Goal: Task Accomplishment & Management: Use online tool/utility

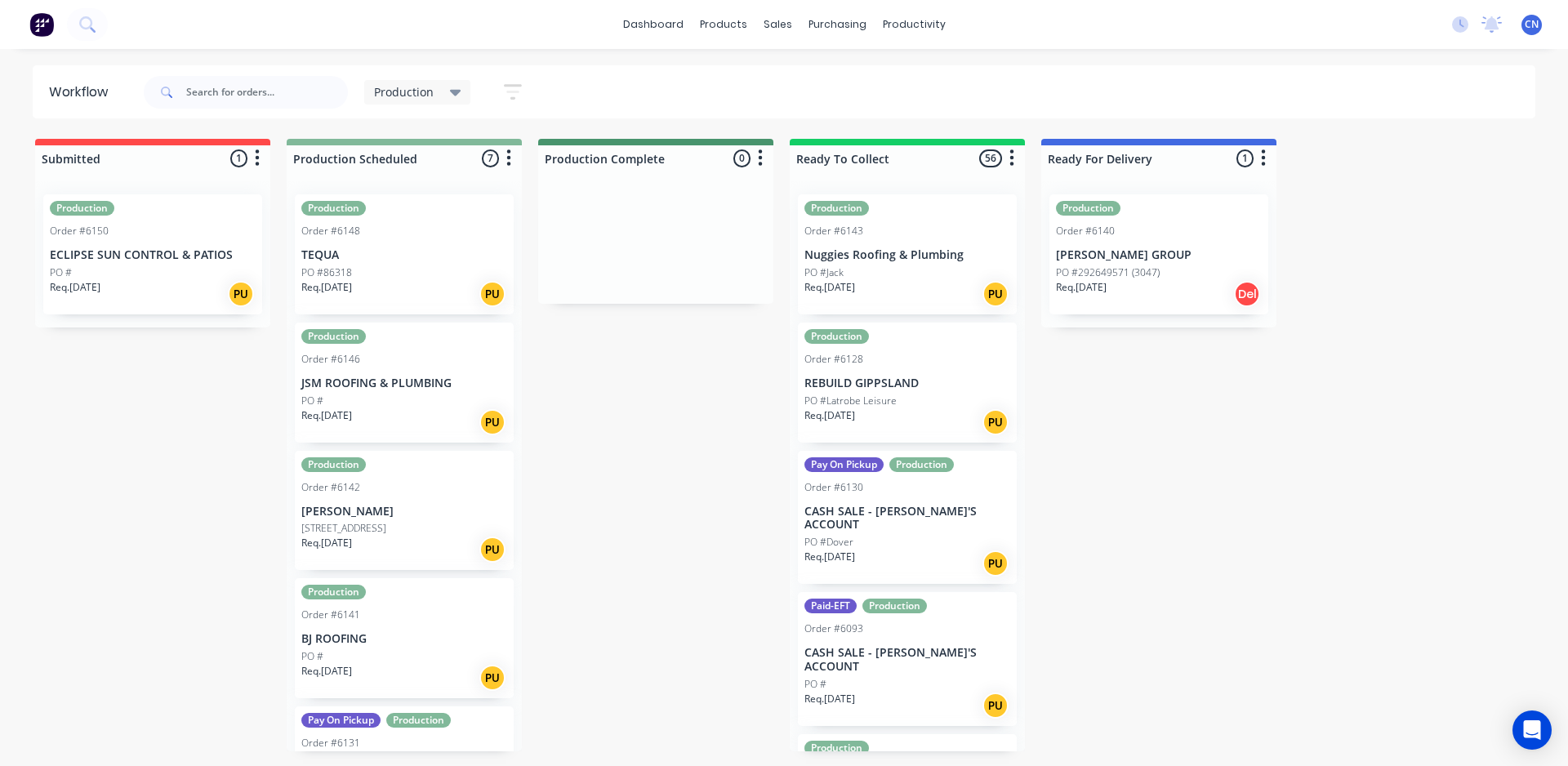
click at [651, 443] on div "Submitted 1 Summaries Total order value Invoiced to date To be invoiced Product…" at bounding box center [1230, 445] width 2487 height 612
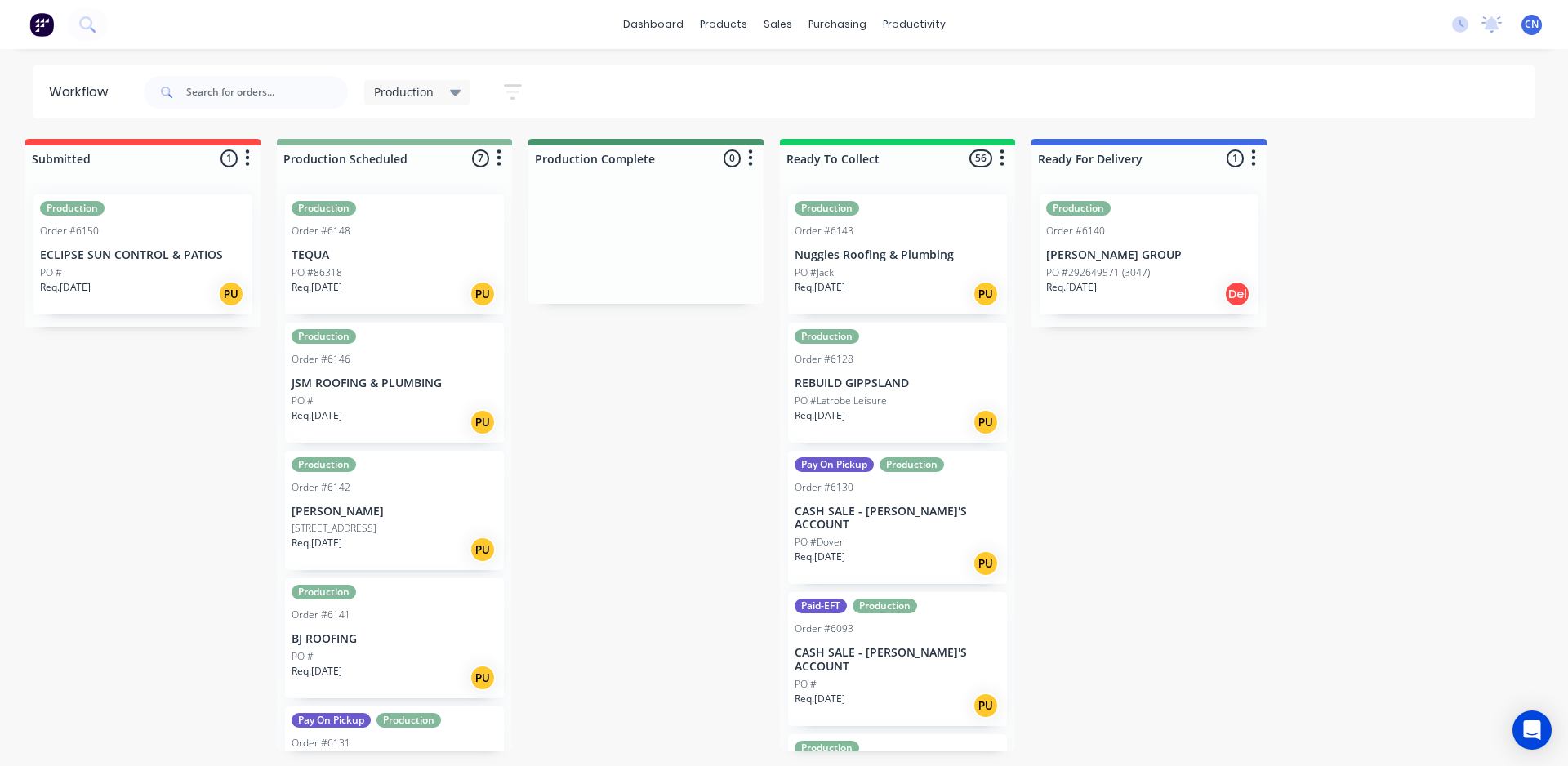
scroll to position [164, 0]
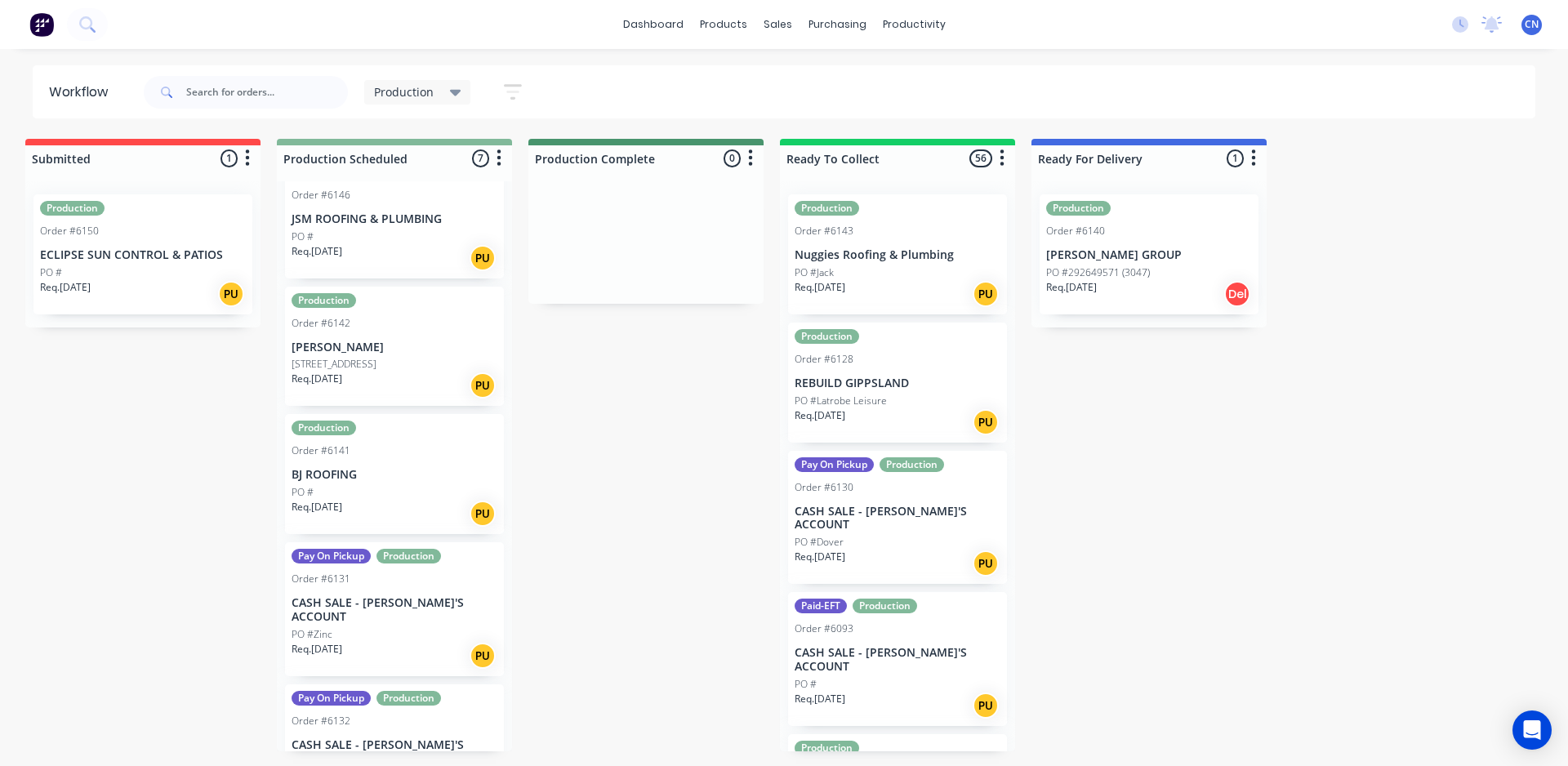
click at [350, 365] on p "[STREET_ADDRESS]" at bounding box center [334, 364] width 85 height 14
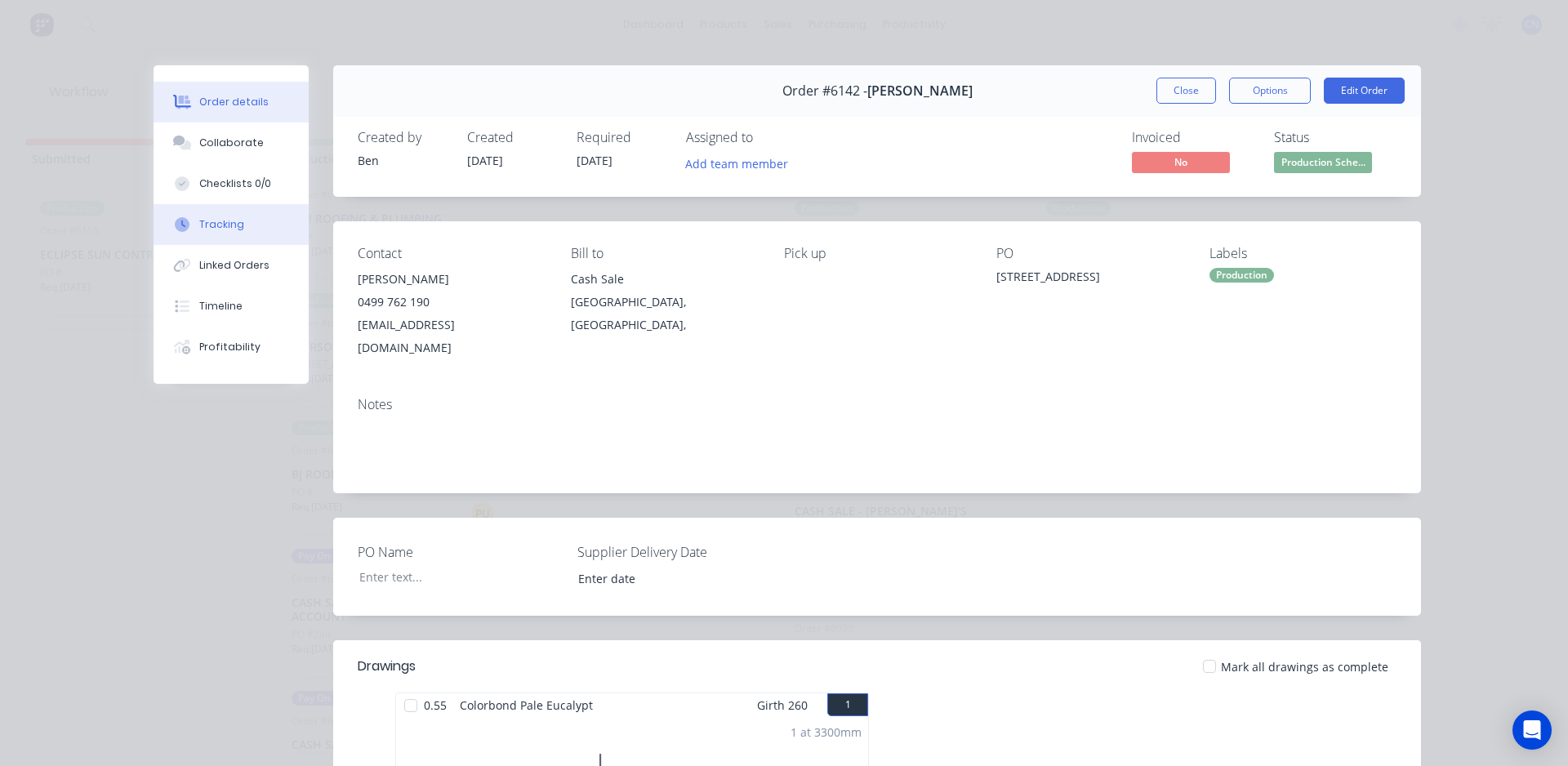
click at [199, 222] on div "Tracking" at bounding box center [222, 224] width 45 height 14
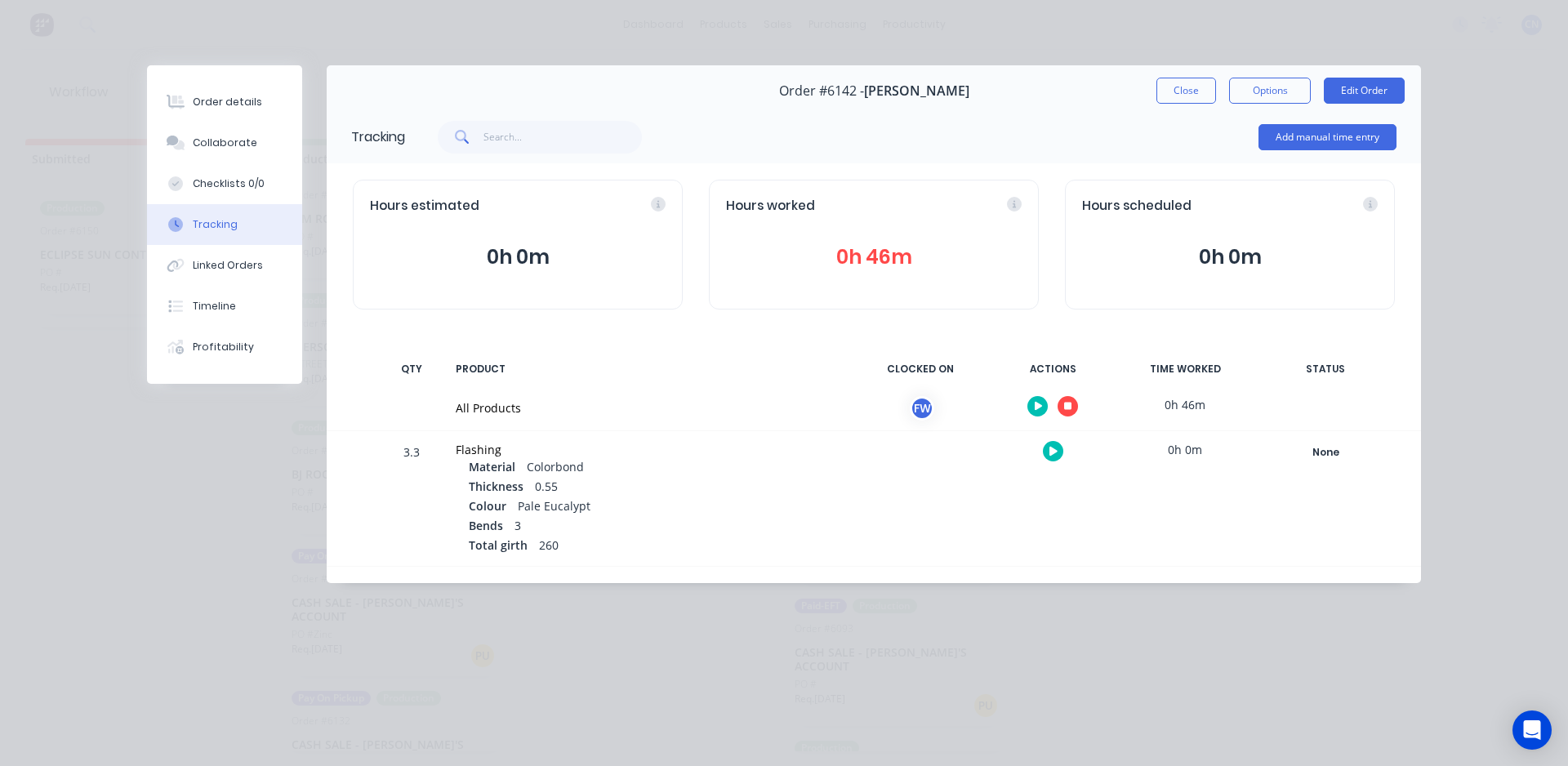
click at [1069, 399] on button "button" at bounding box center [1067, 406] width 21 height 21
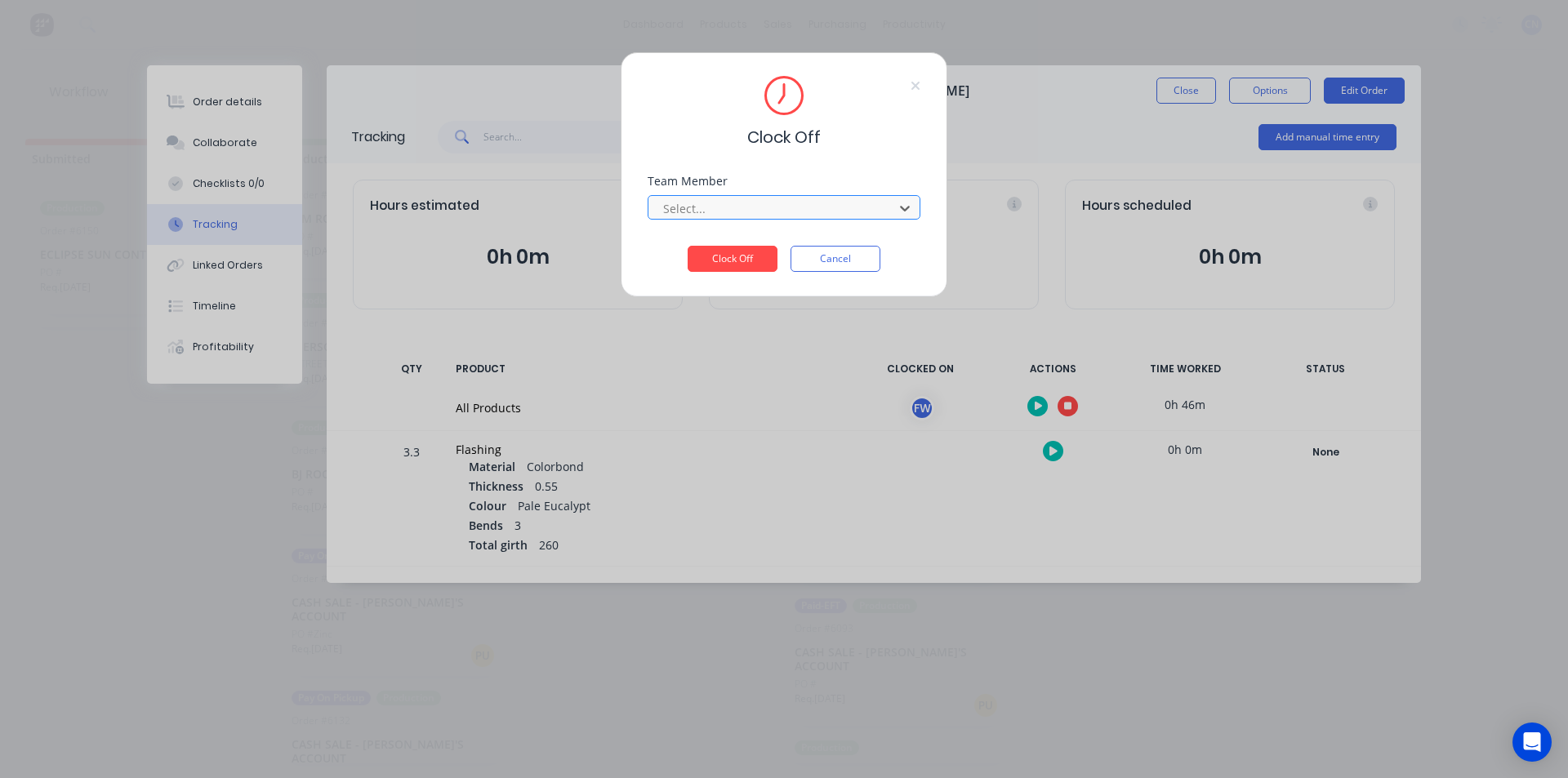
click at [725, 219] on div "Select..." at bounding box center [773, 208] width 233 height 24
drag, startPoint x: 724, startPoint y: 219, endPoint x: 715, endPoint y: 213, distance: 10.8
click at [715, 213] on div at bounding box center [774, 208] width 223 height 21
click at [714, 247] on div "Fabrication Workshop" at bounding box center [774, 245] width 273 height 31
click at [725, 267] on button "Clock Off" at bounding box center [733, 258] width 90 height 26
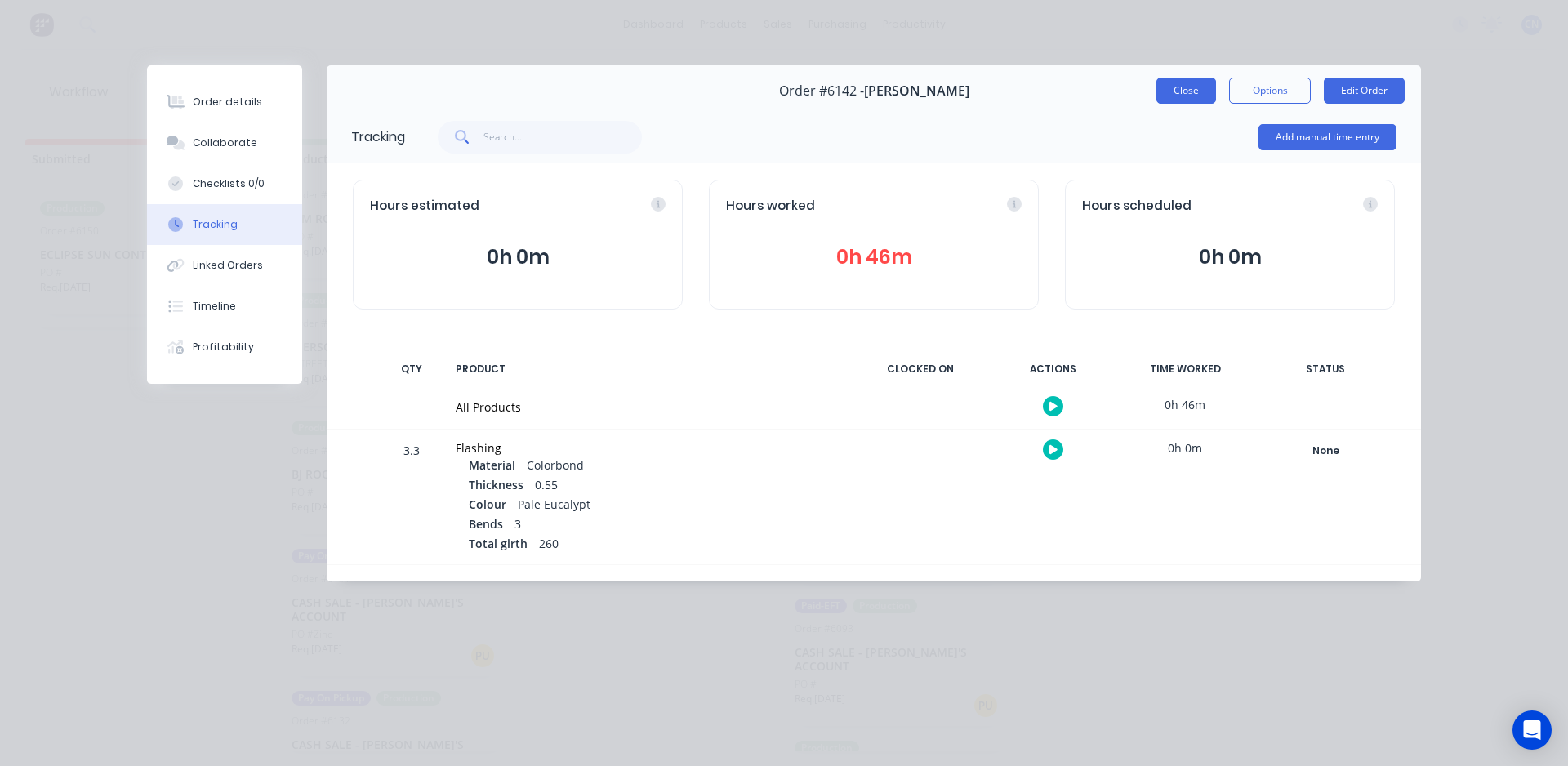
click at [1179, 100] on button "Close" at bounding box center [1186, 90] width 59 height 26
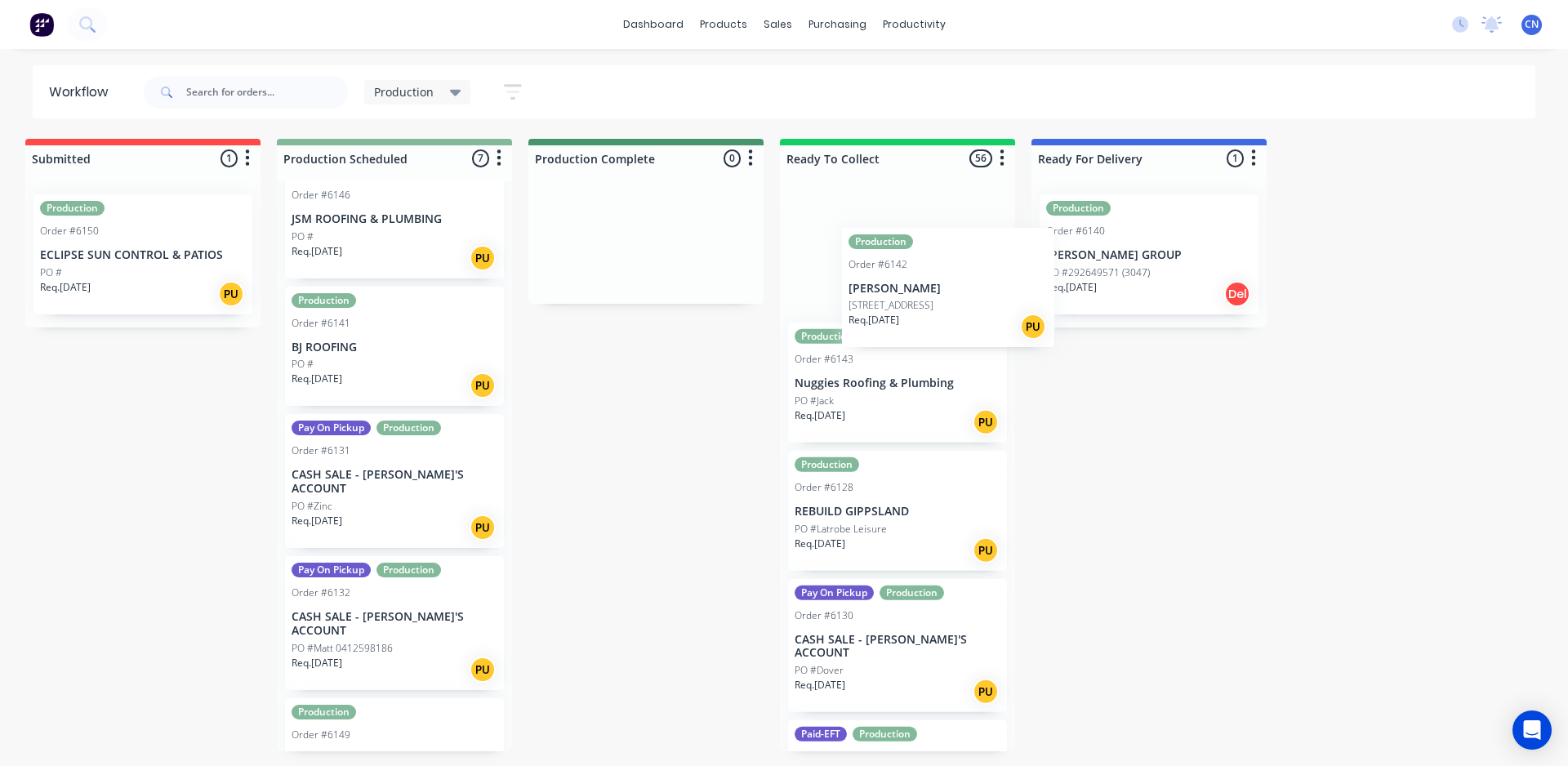
drag, startPoint x: 387, startPoint y: 369, endPoint x: 928, endPoint y: 299, distance: 545.5
click at [929, 300] on div "Submitted 1 Summaries Total order value Invoiced to date To be invoiced Product…" at bounding box center [1221, 445] width 2487 height 612
click at [657, 437] on div "Submitted 1 Summaries Total order value Invoiced to date To be invoiced Product…" at bounding box center [1221, 445] width 2487 height 612
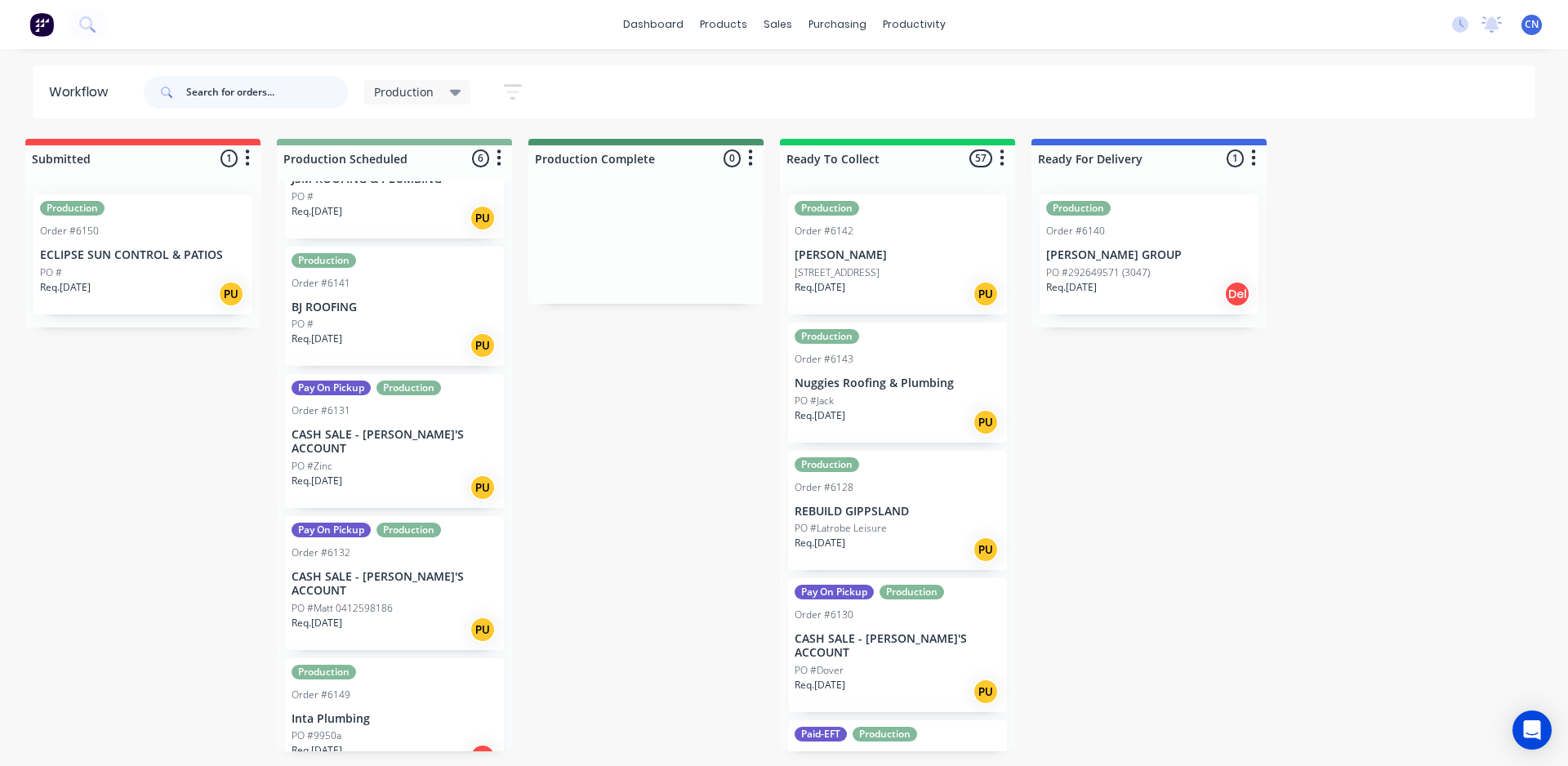
click at [289, 83] on input "text" at bounding box center [267, 92] width 162 height 32
type input "6146"
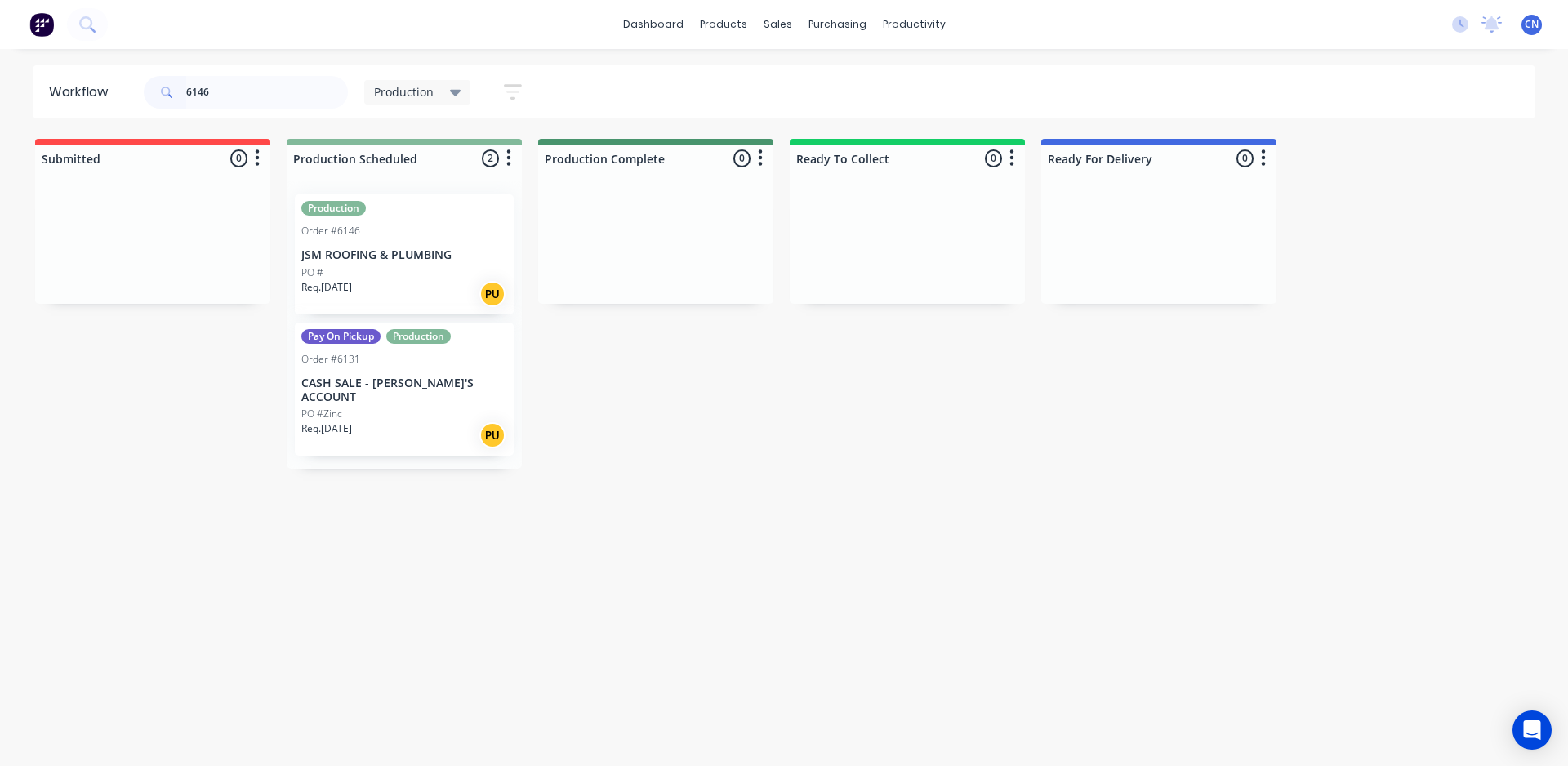
click at [385, 272] on div "PO #" at bounding box center [404, 273] width 206 height 14
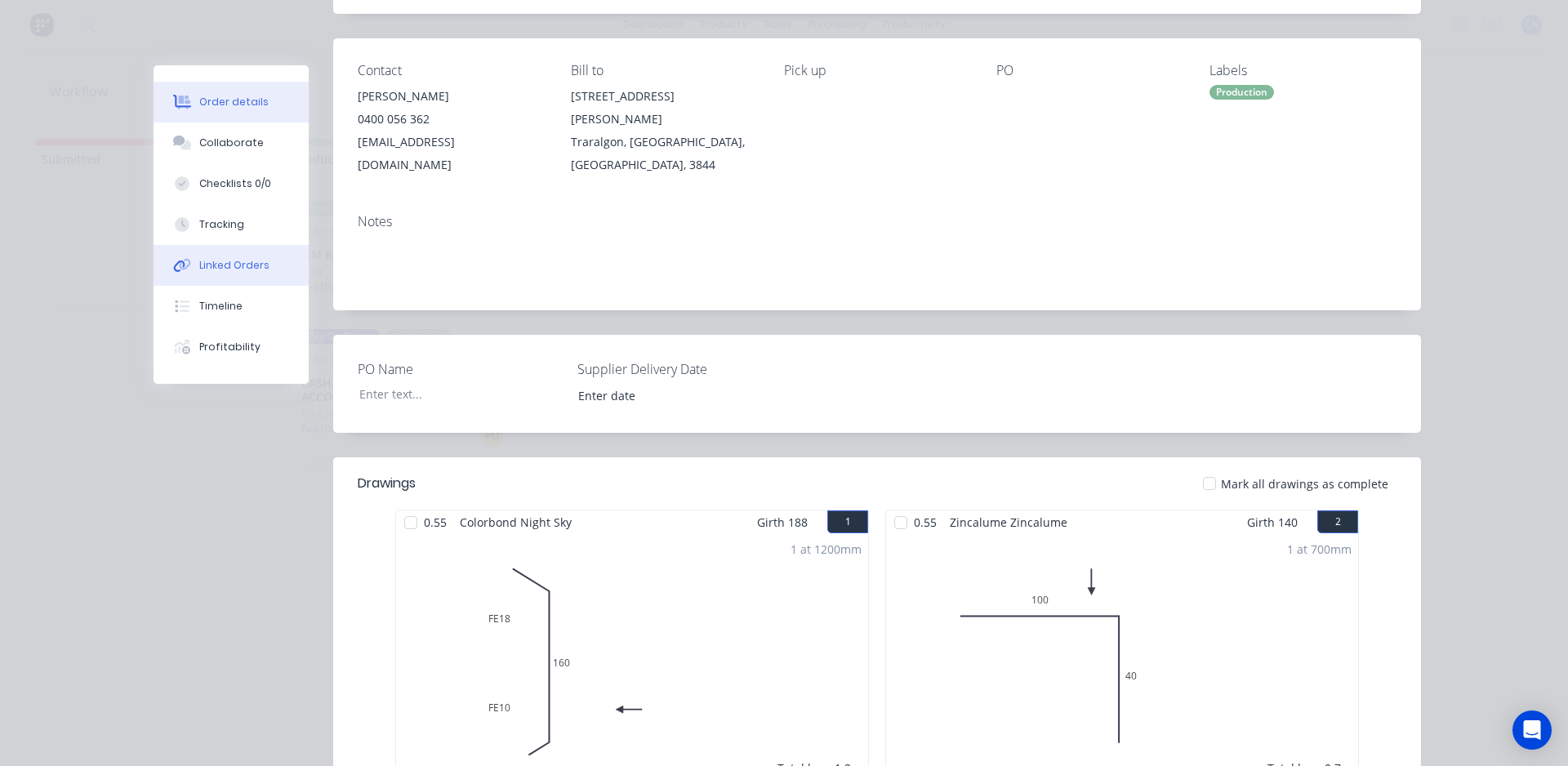
scroll to position [82, 0]
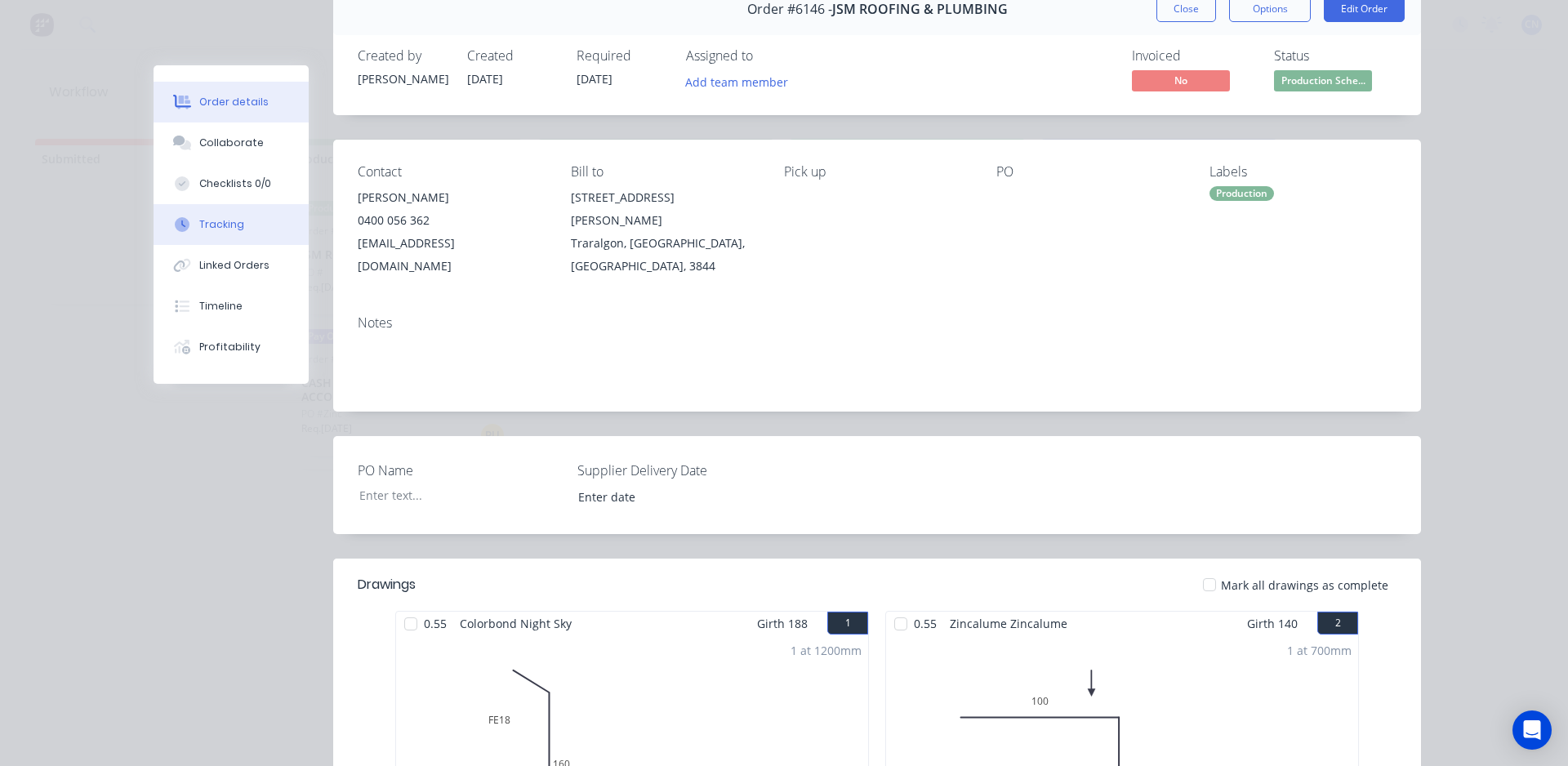
click at [258, 233] on button "Tracking" at bounding box center [231, 224] width 155 height 41
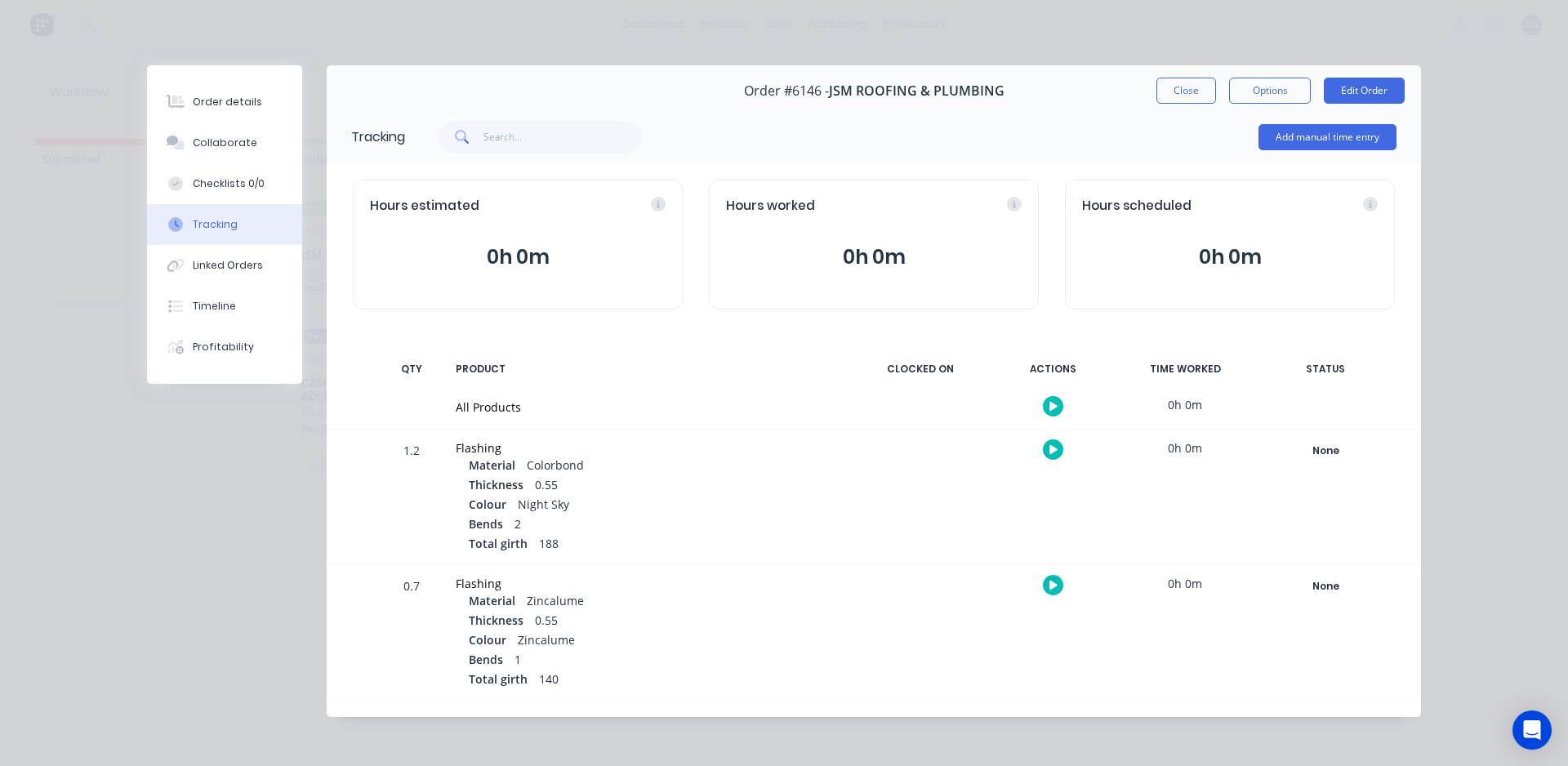
click at [1049, 401] on icon "button" at bounding box center [1053, 406] width 8 height 11
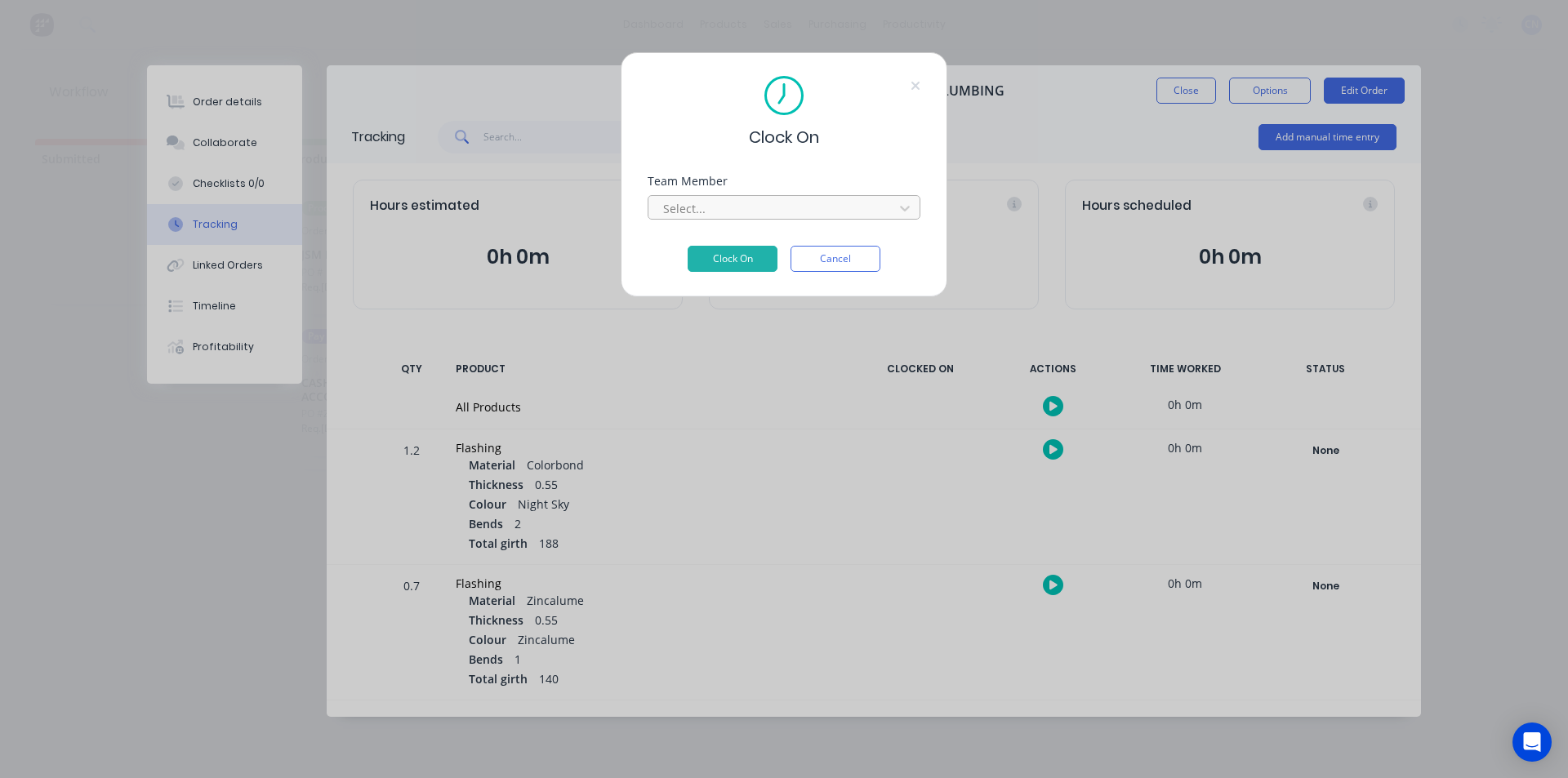
click at [705, 209] on div at bounding box center [774, 208] width 223 height 21
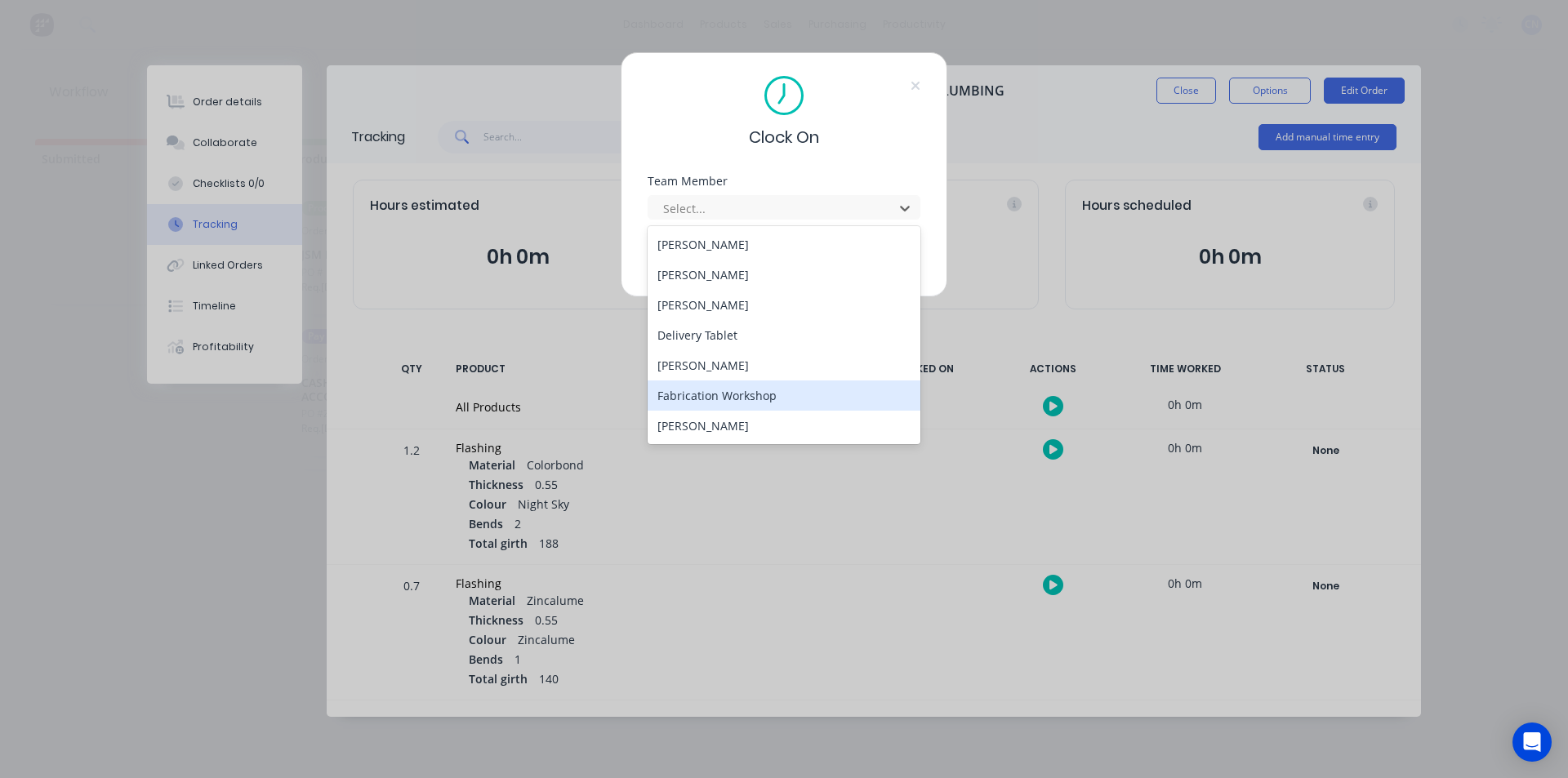
click at [729, 391] on div "Fabrication Workshop" at bounding box center [784, 396] width 273 height 31
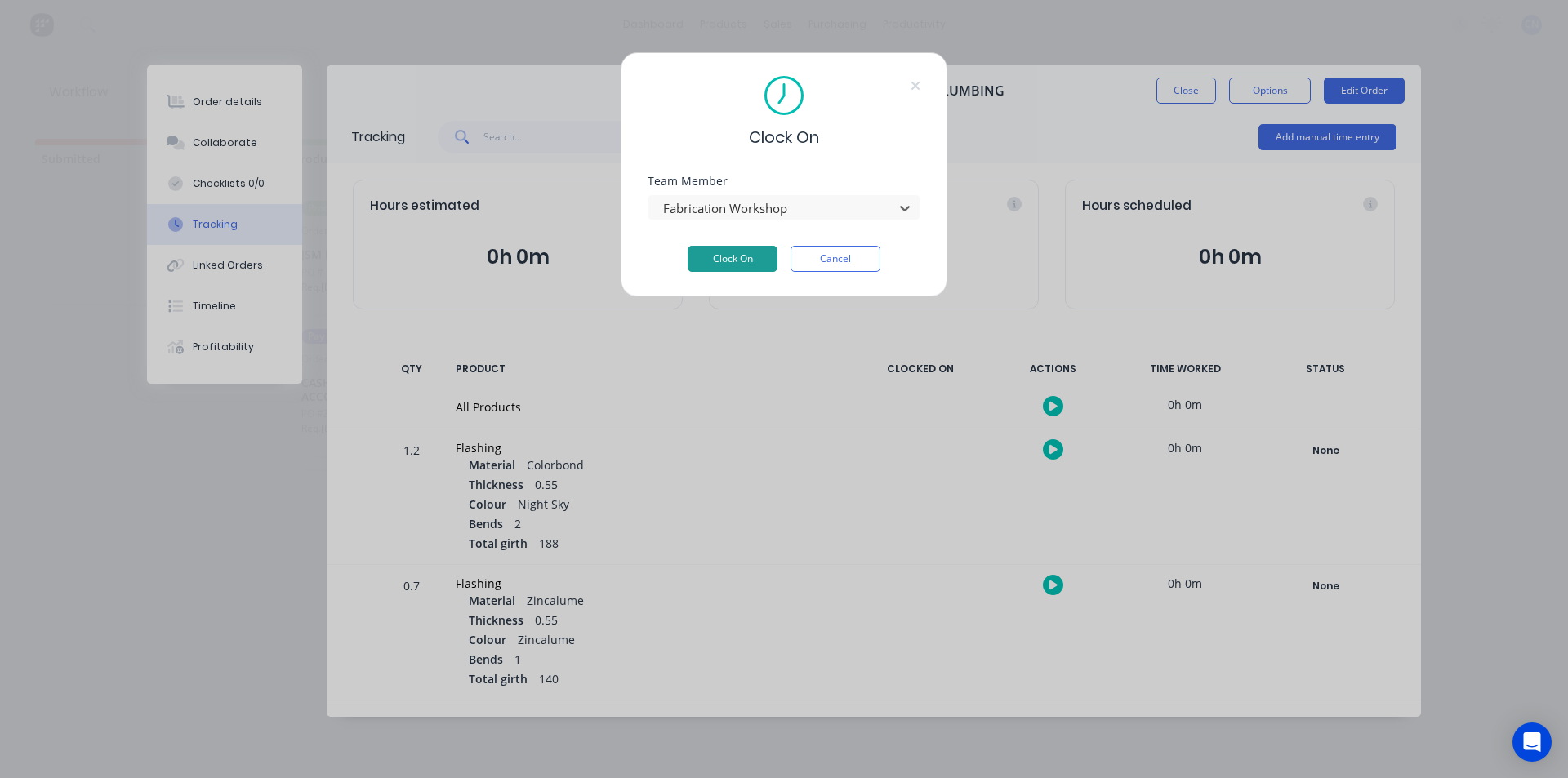
click at [729, 248] on button "Clock On" at bounding box center [733, 258] width 90 height 26
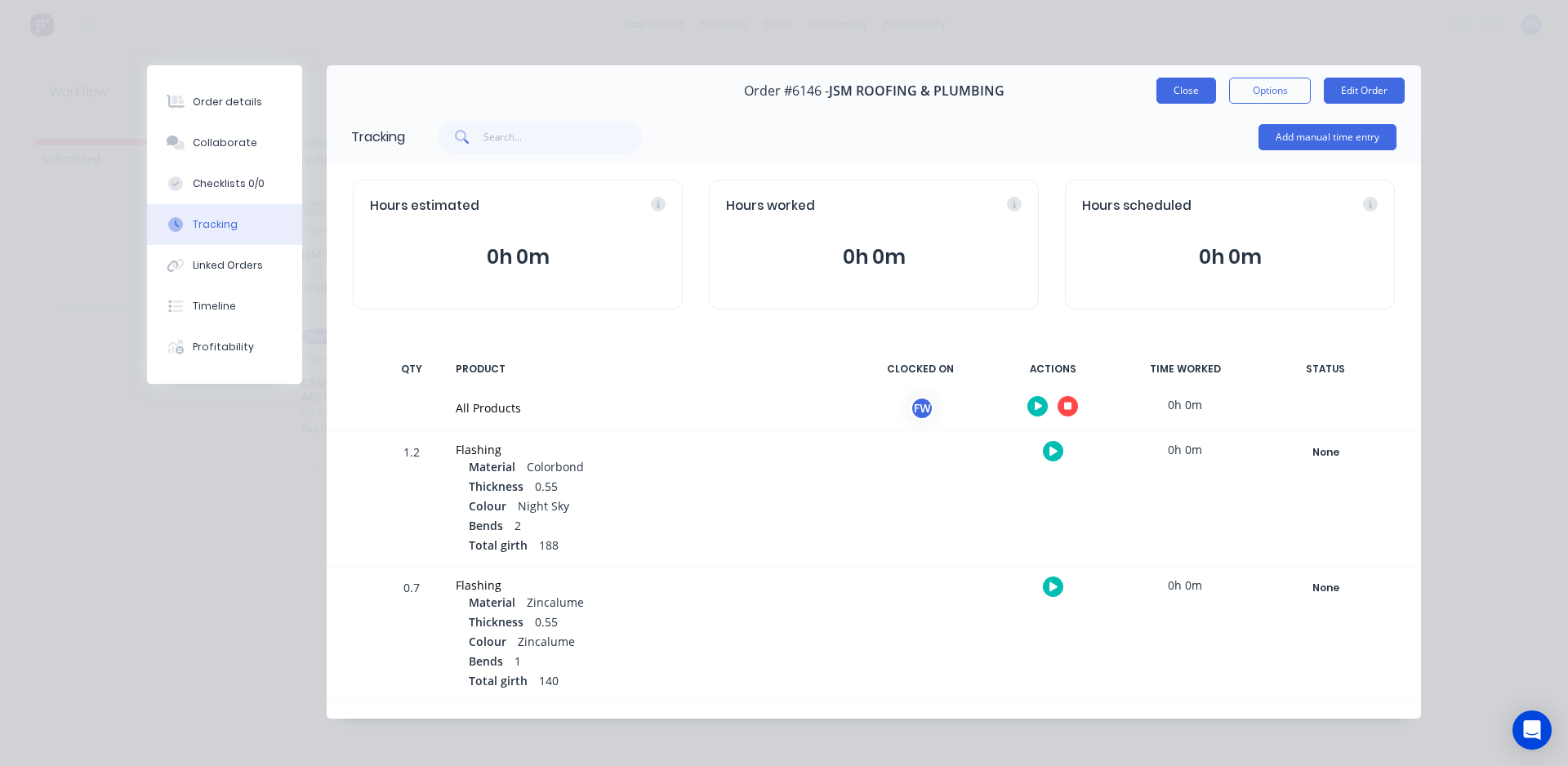
click at [1156, 85] on button "Close" at bounding box center [1186, 90] width 59 height 26
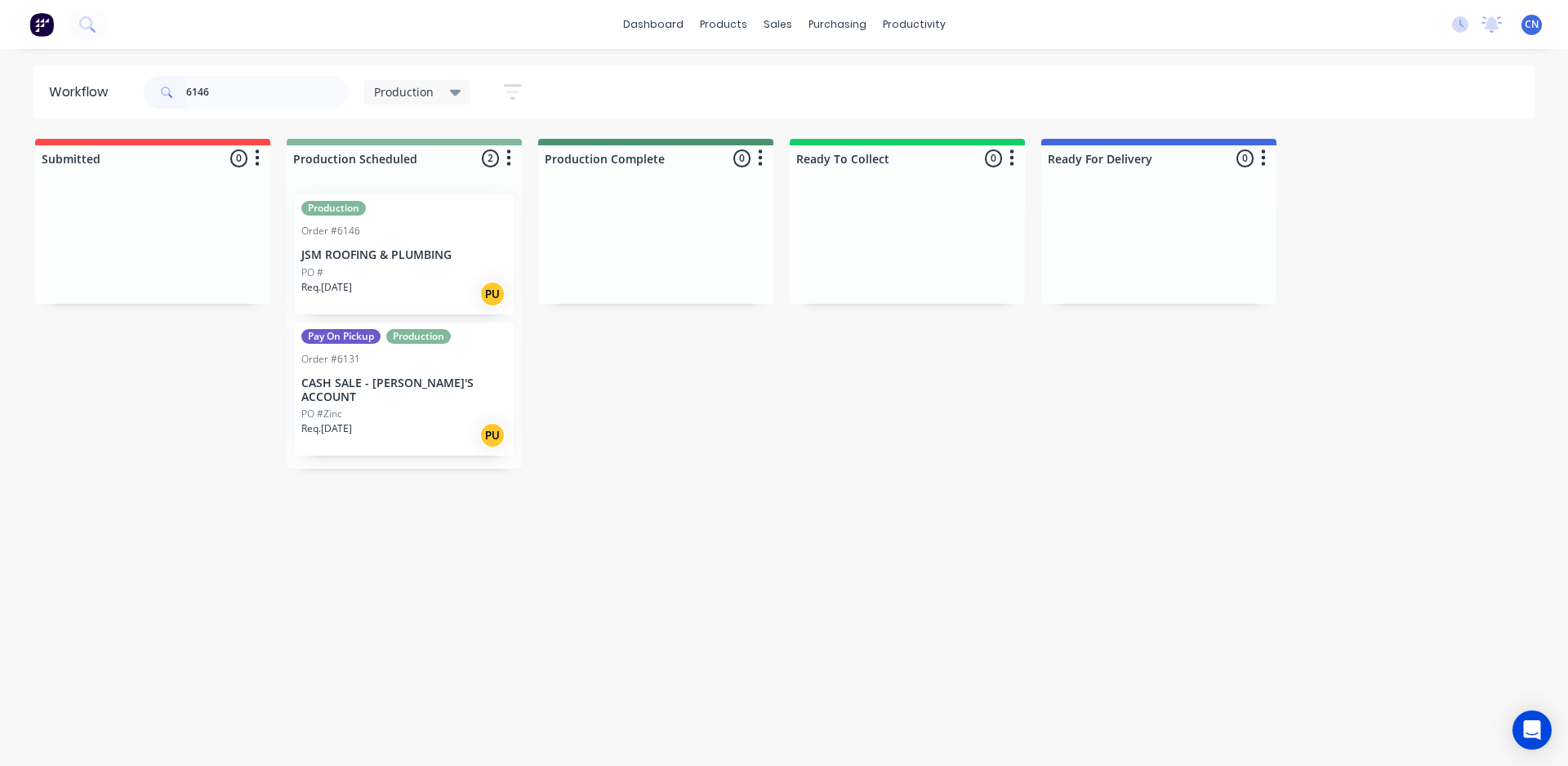
click at [388, 267] on div "PO #" at bounding box center [404, 273] width 206 height 14
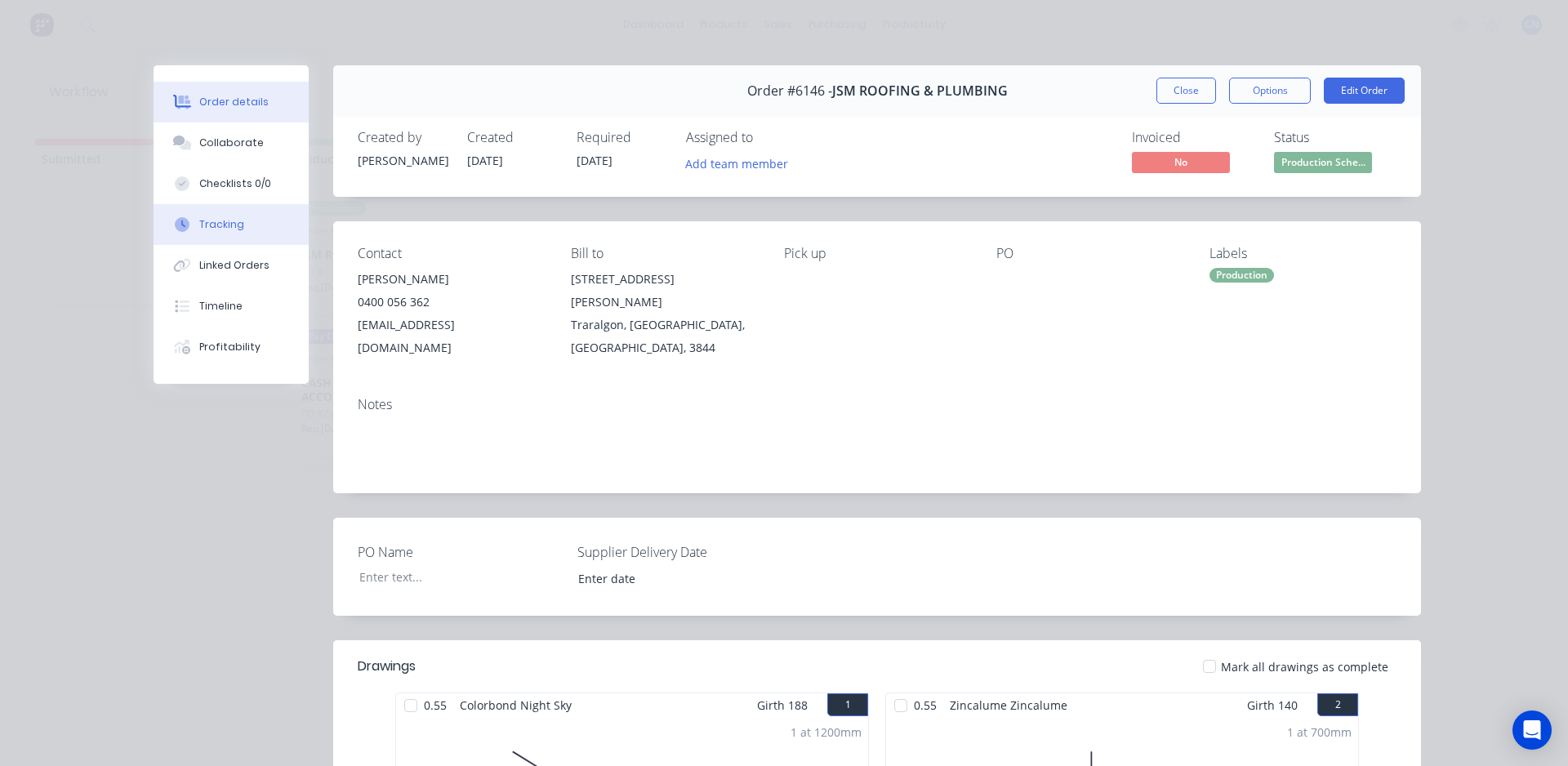
click at [206, 232] on button "Tracking" at bounding box center [231, 224] width 155 height 41
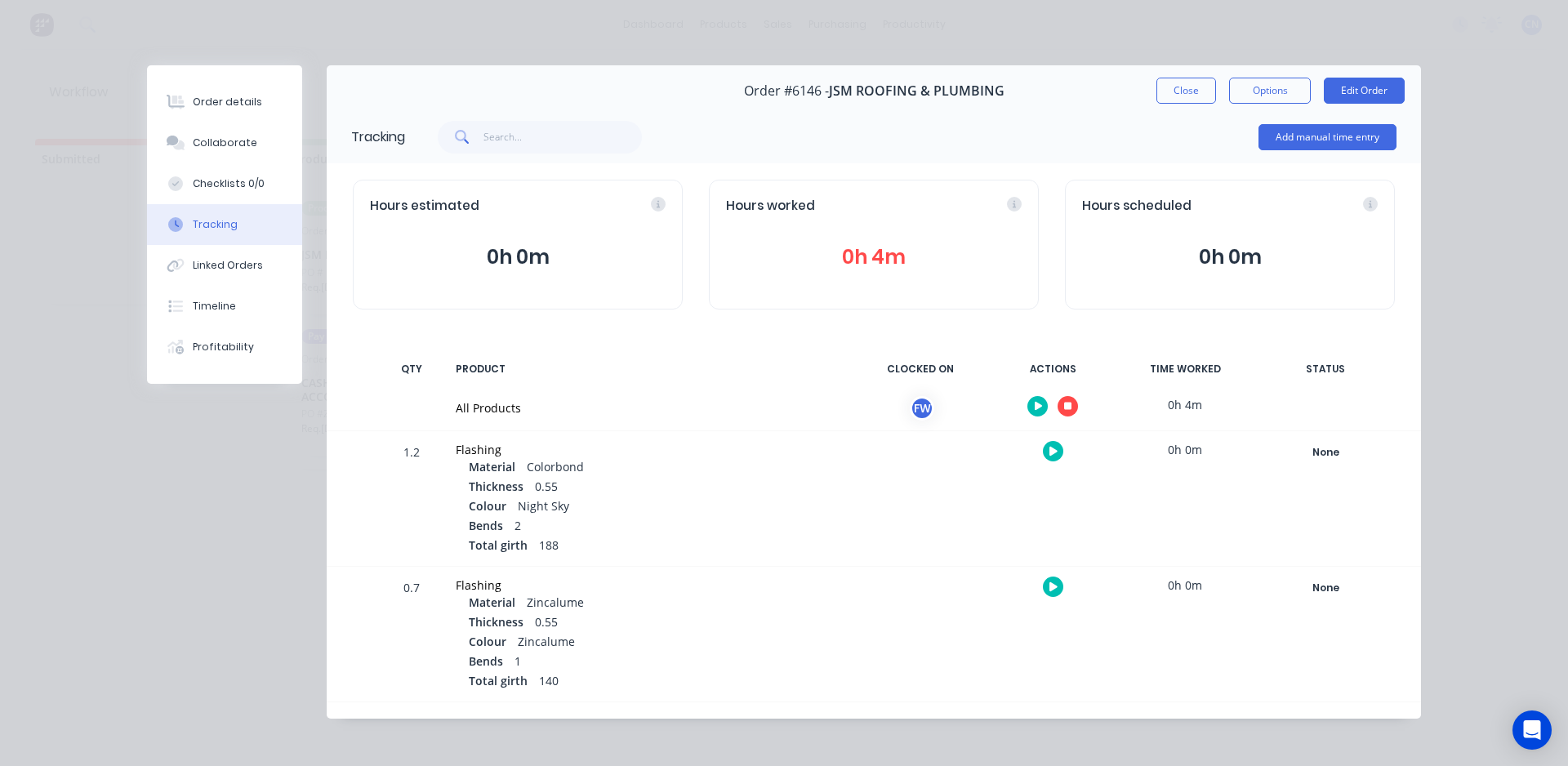
click at [1065, 407] on icon "button" at bounding box center [1068, 406] width 8 height 8
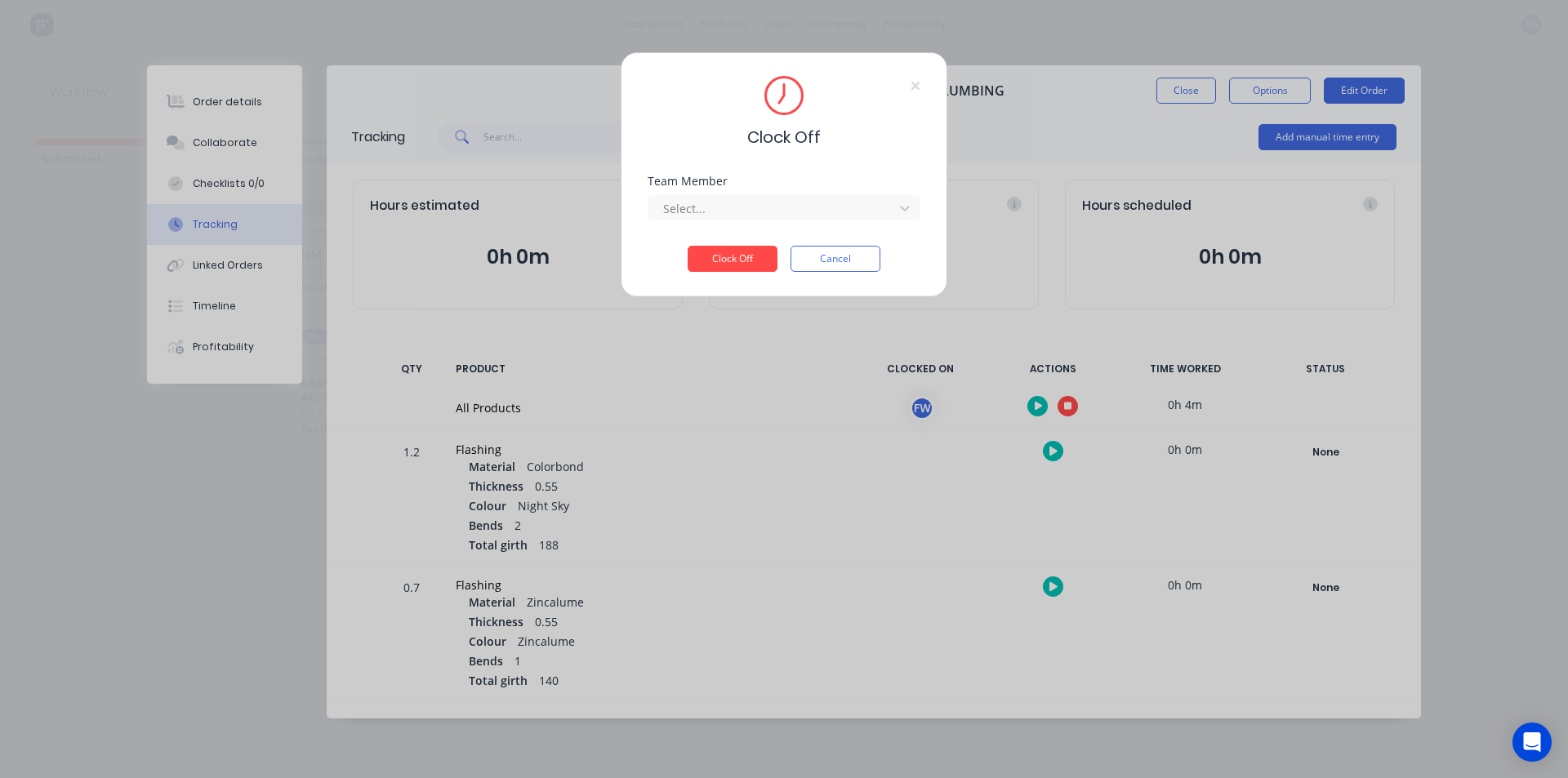
drag, startPoint x: 683, startPoint y: 211, endPoint x: 688, endPoint y: 223, distance: 13.0
click at [683, 213] on div at bounding box center [774, 208] width 223 height 21
click at [705, 249] on div "Fabrication Workshop" at bounding box center [784, 245] width 273 height 31
click at [726, 259] on button "Clock Off" at bounding box center [733, 258] width 90 height 26
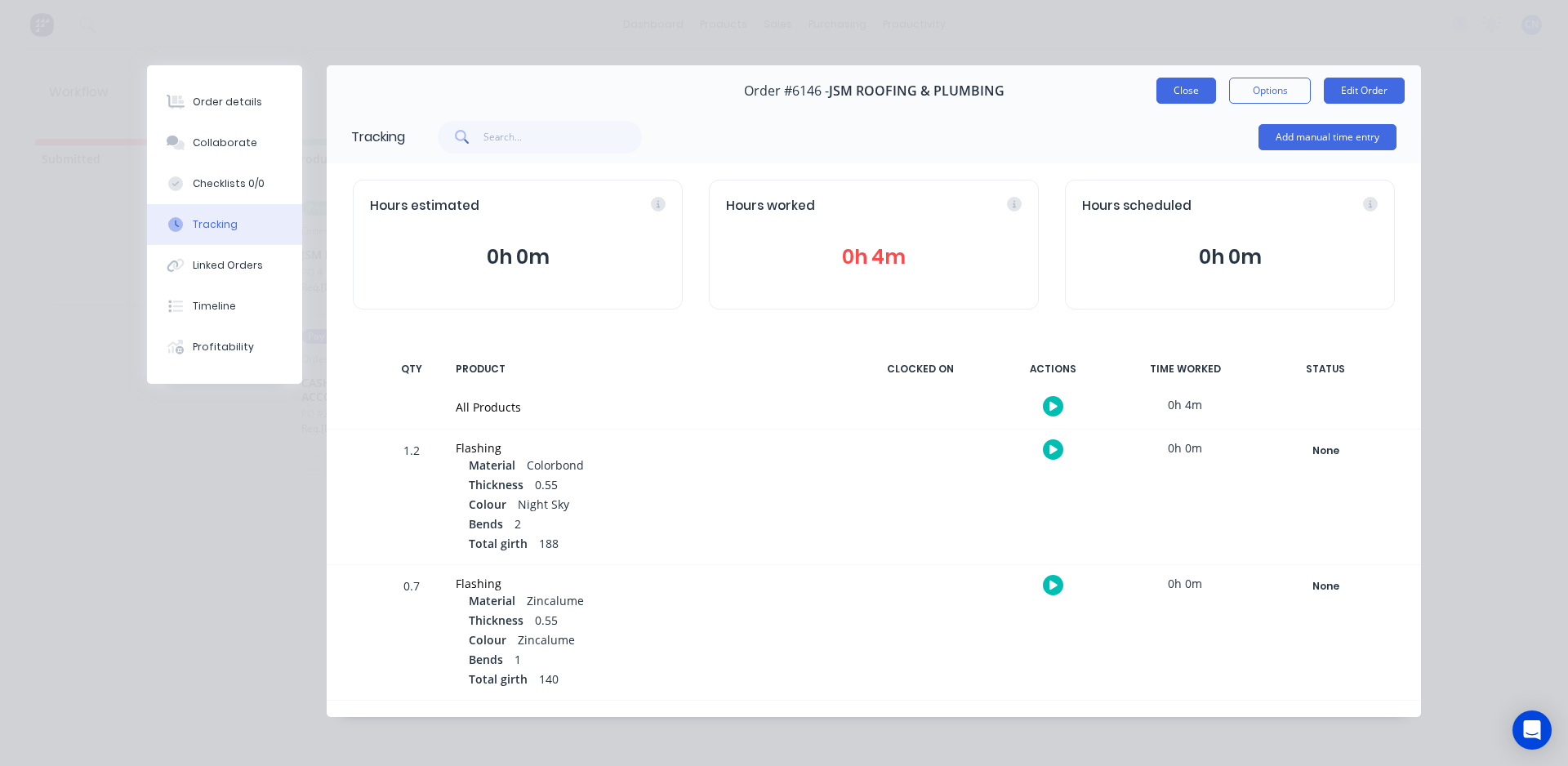
click at [1182, 101] on button "Close" at bounding box center [1186, 90] width 59 height 26
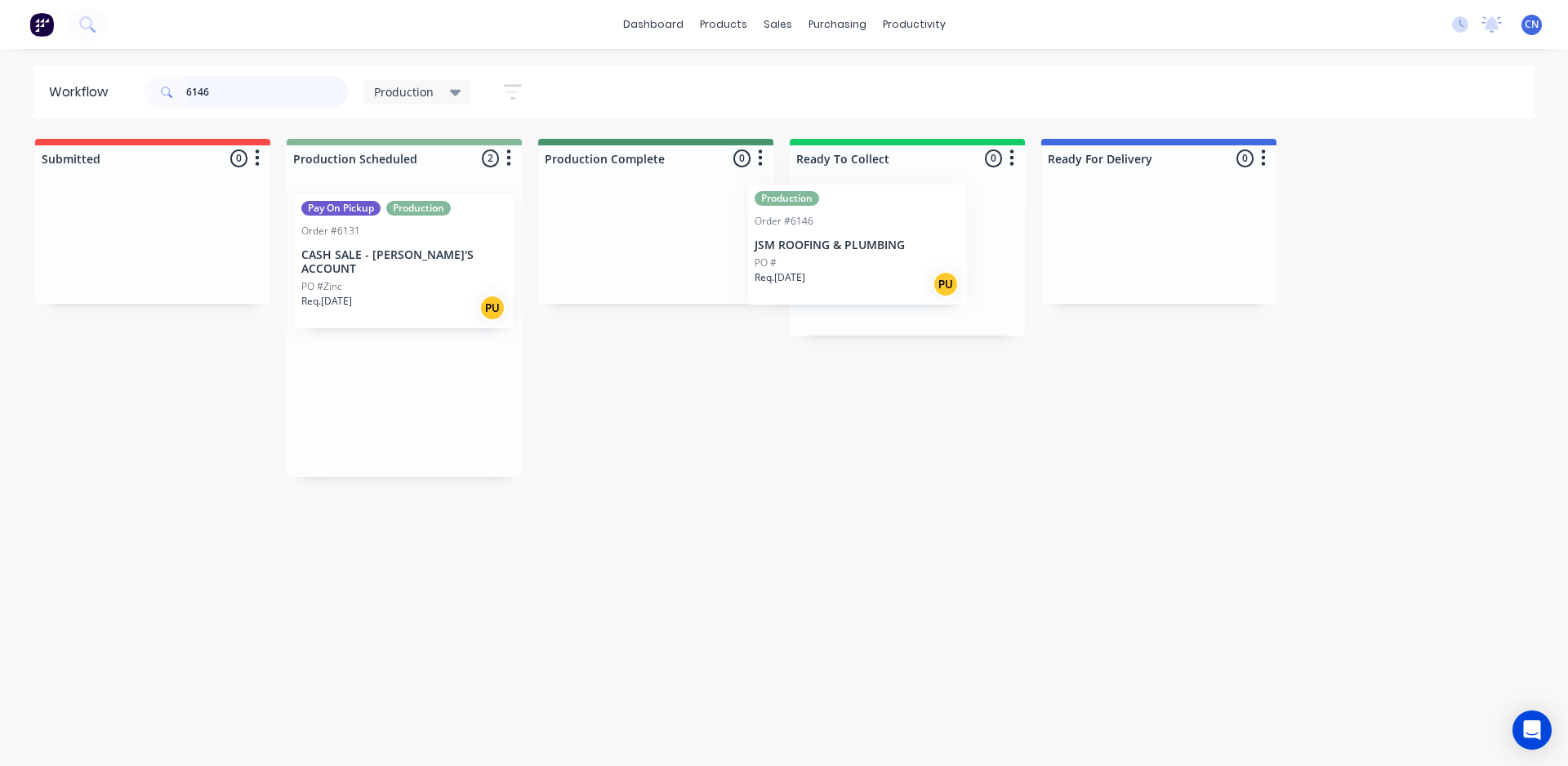
drag, startPoint x: 370, startPoint y: 278, endPoint x: 795, endPoint y: 252, distance: 425.8
click at [837, 266] on div "Submitted 0 Summaries Total order value Invoiced to date To be invoiced Product…" at bounding box center [1230, 307] width 2487 height 338
drag, startPoint x: 231, startPoint y: 87, endPoint x: 52, endPoint y: 91, distance: 179.0
click at [52, 91] on header "Workflow 6146 Production Save new view None edit Production (Default) edit Comp…" at bounding box center [784, 92] width 1503 height 53
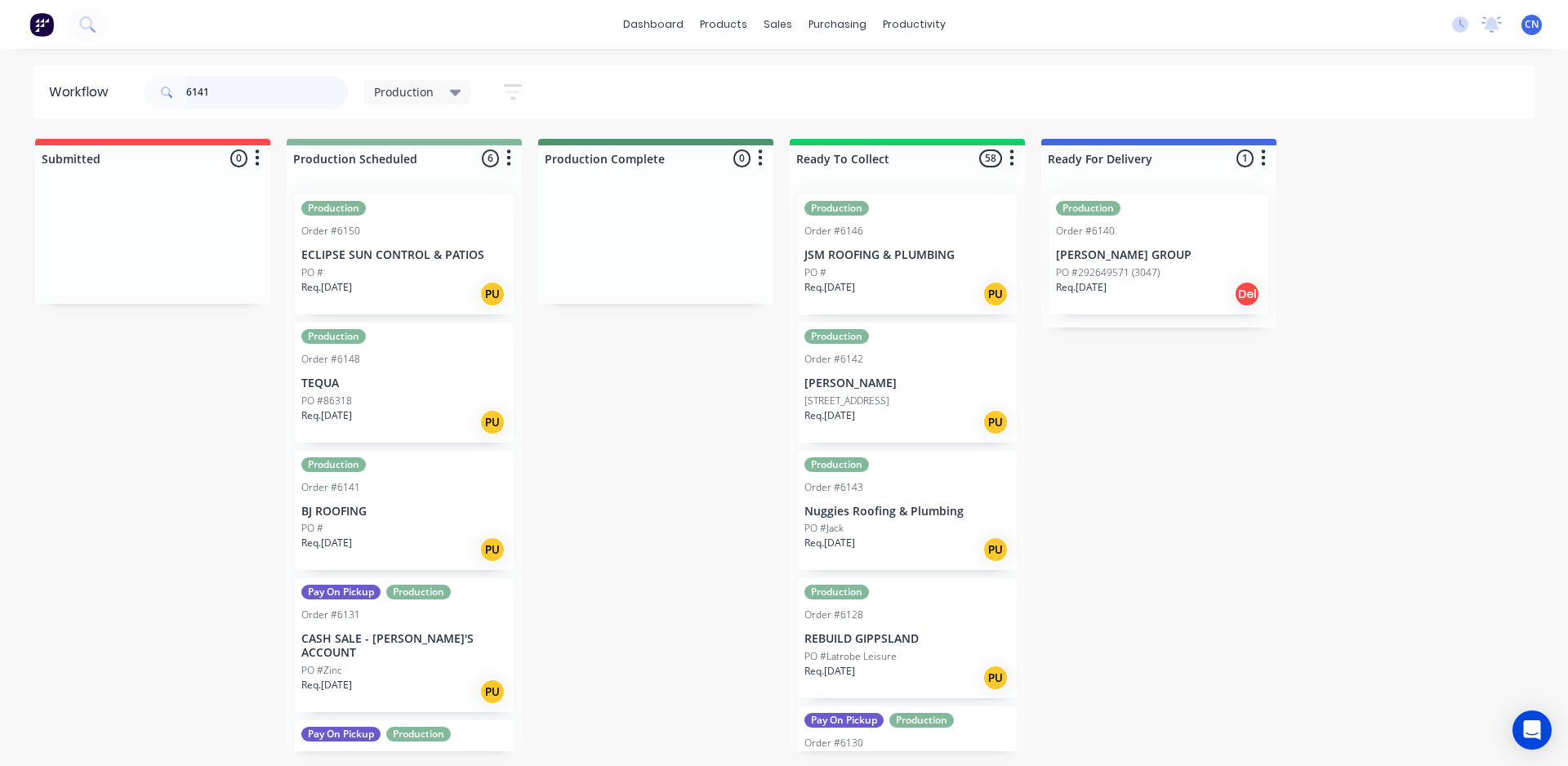
type input "6141"
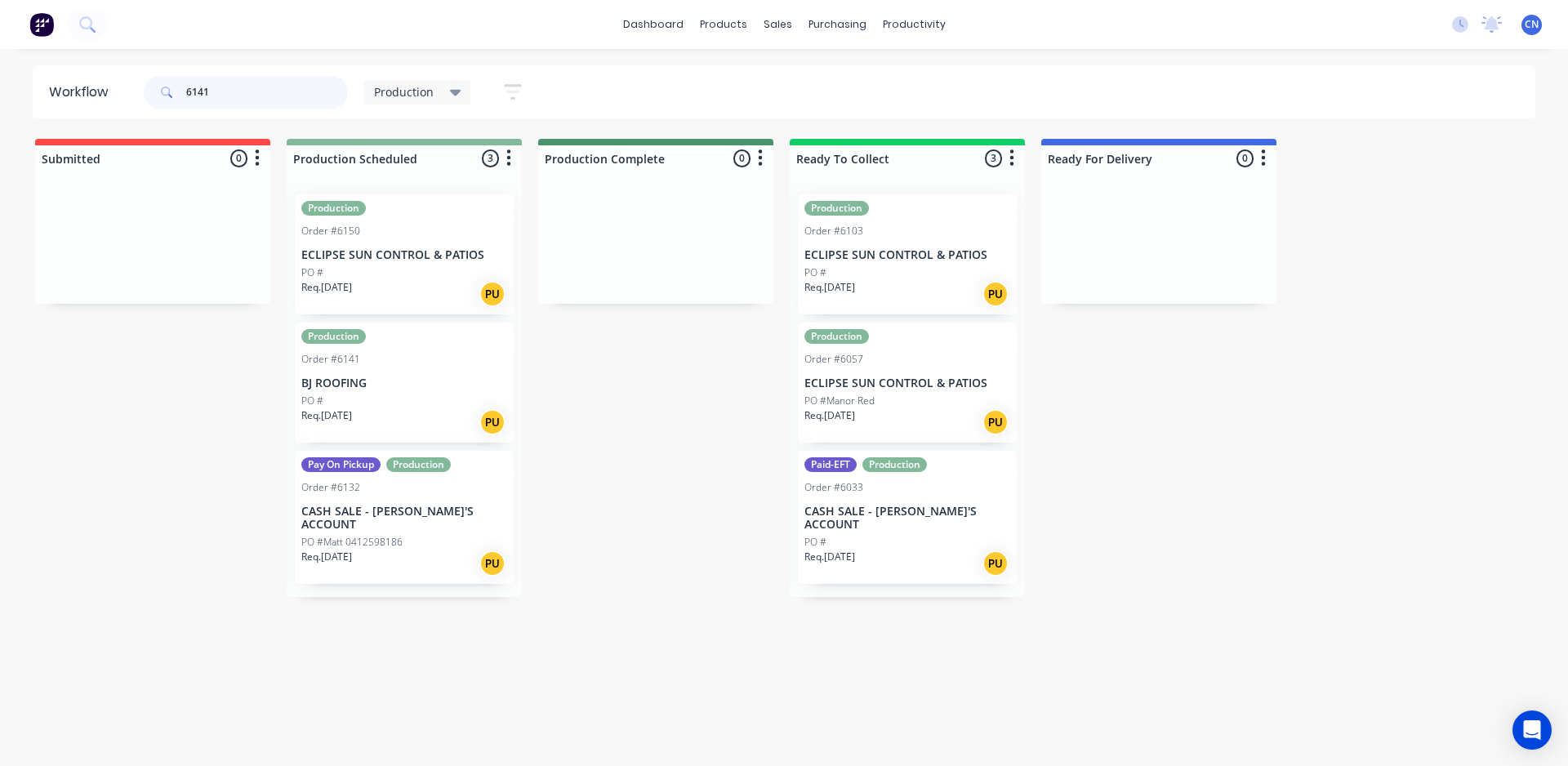
drag, startPoint x: 245, startPoint y: 97, endPoint x: 61, endPoint y: 96, distance: 184.0
click at [61, 96] on header "Workflow 6141 Production Save new view None edit Production (Default) edit Comp…" at bounding box center [784, 92] width 1503 height 53
click at [192, 649] on div "Workflow Production Save new view None edit Production (Default) edit Completed…" at bounding box center [784, 400] width 1568 height 668
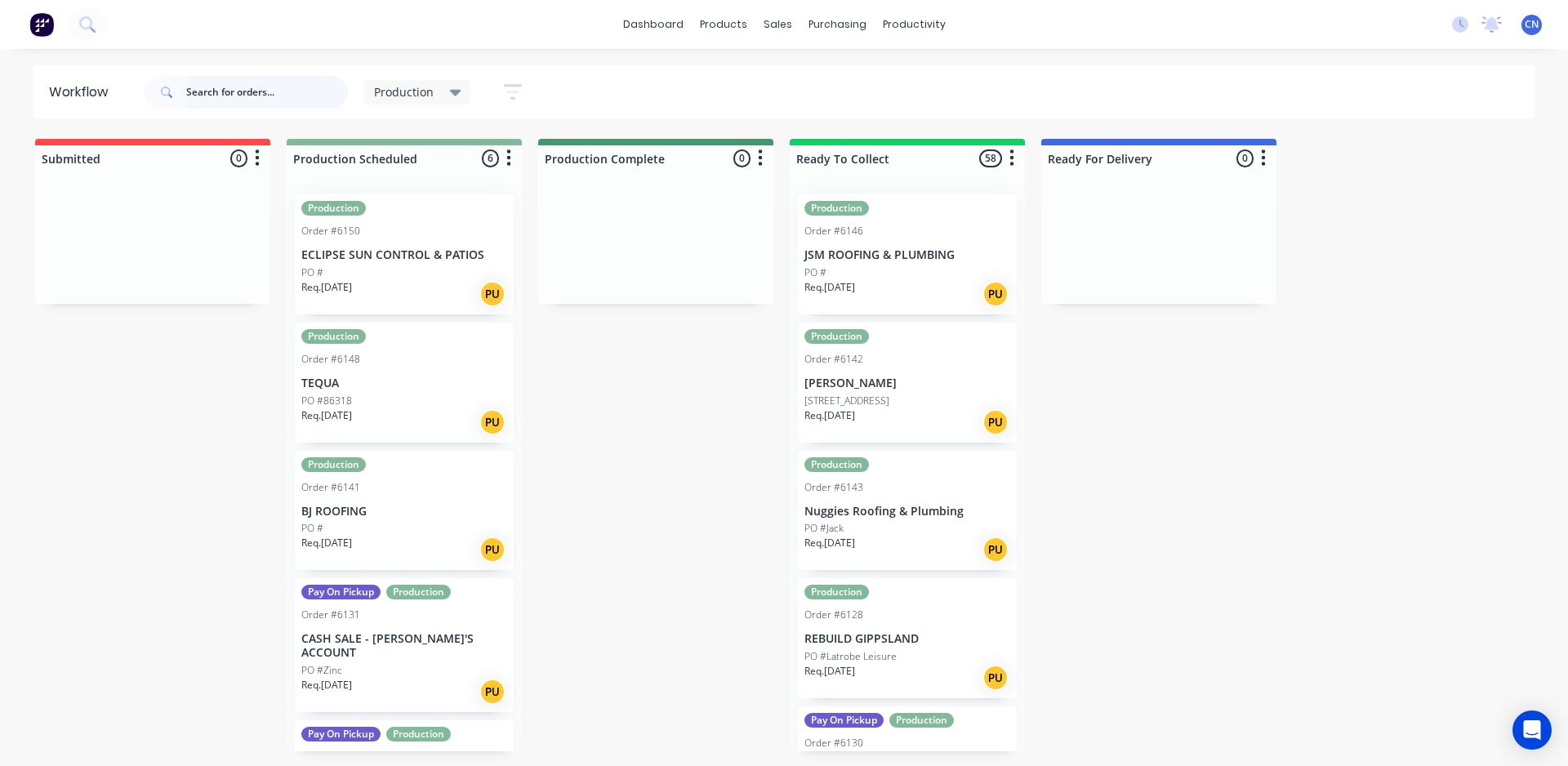
click at [269, 102] on input "text" at bounding box center [267, 92] width 162 height 32
type input "6131"
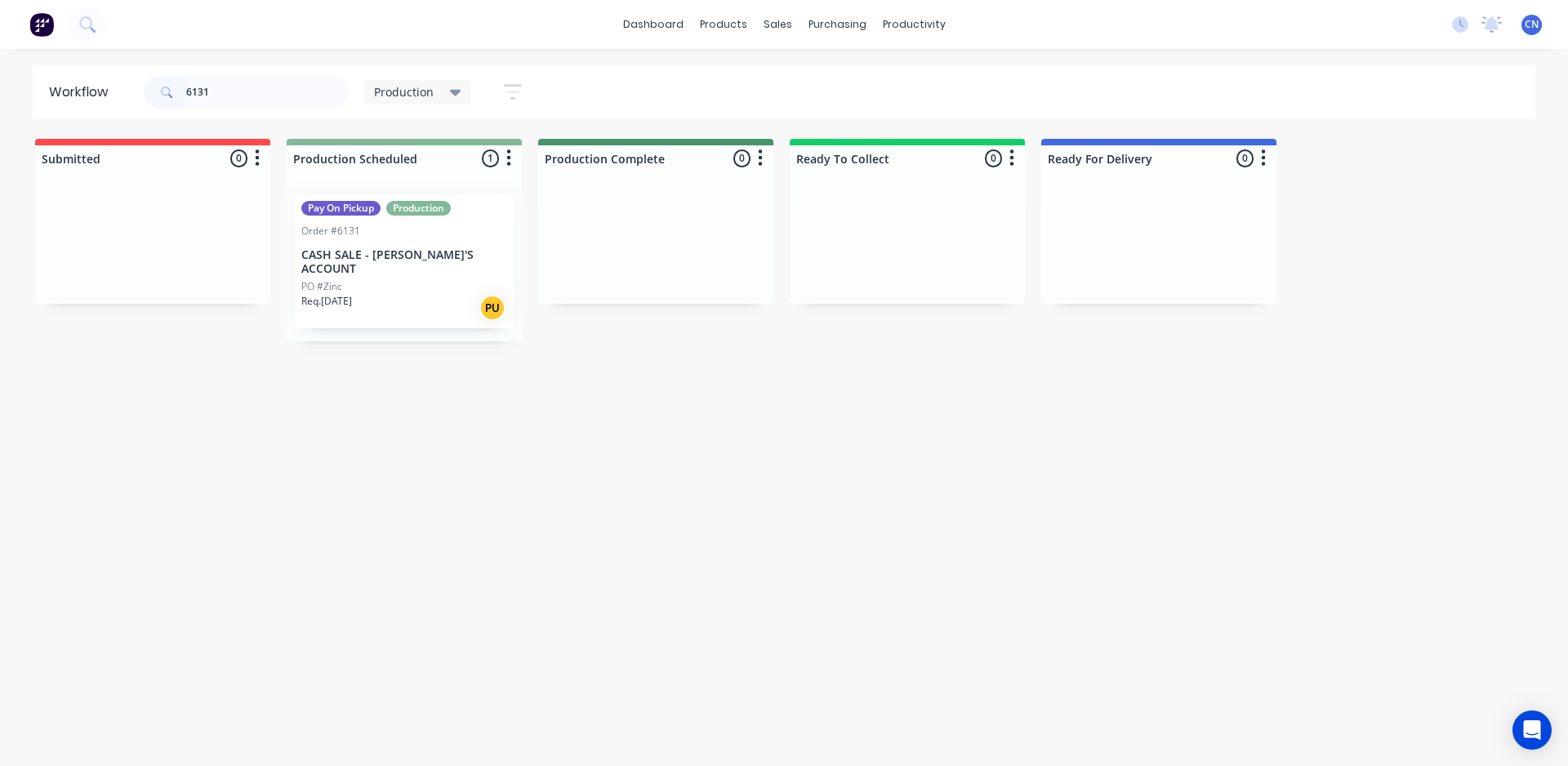
click at [467, 279] on div "PO #Zinc" at bounding box center [404, 286] width 206 height 14
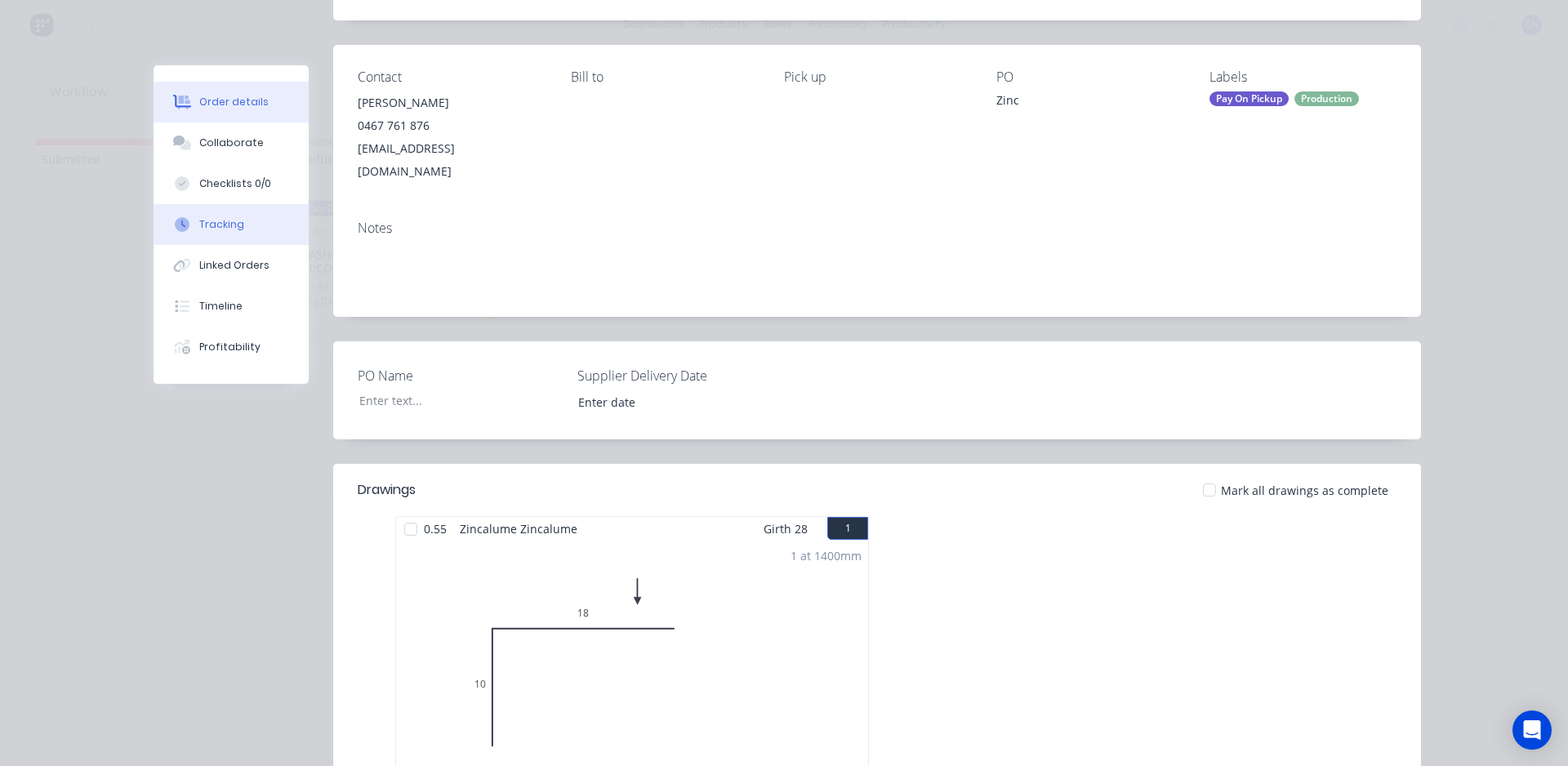
scroll to position [128, 0]
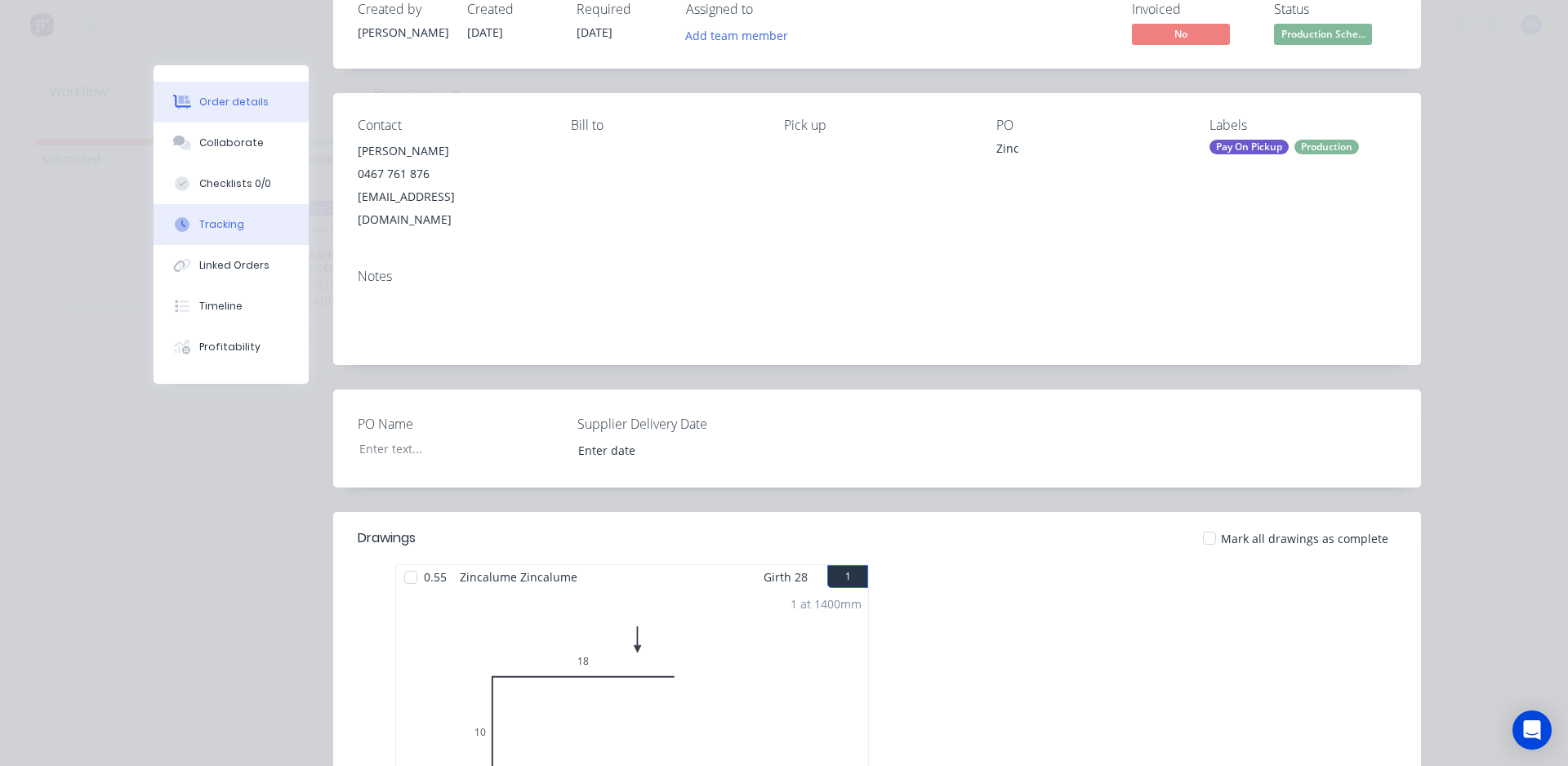
click at [215, 218] on div "Tracking" at bounding box center [222, 224] width 45 height 14
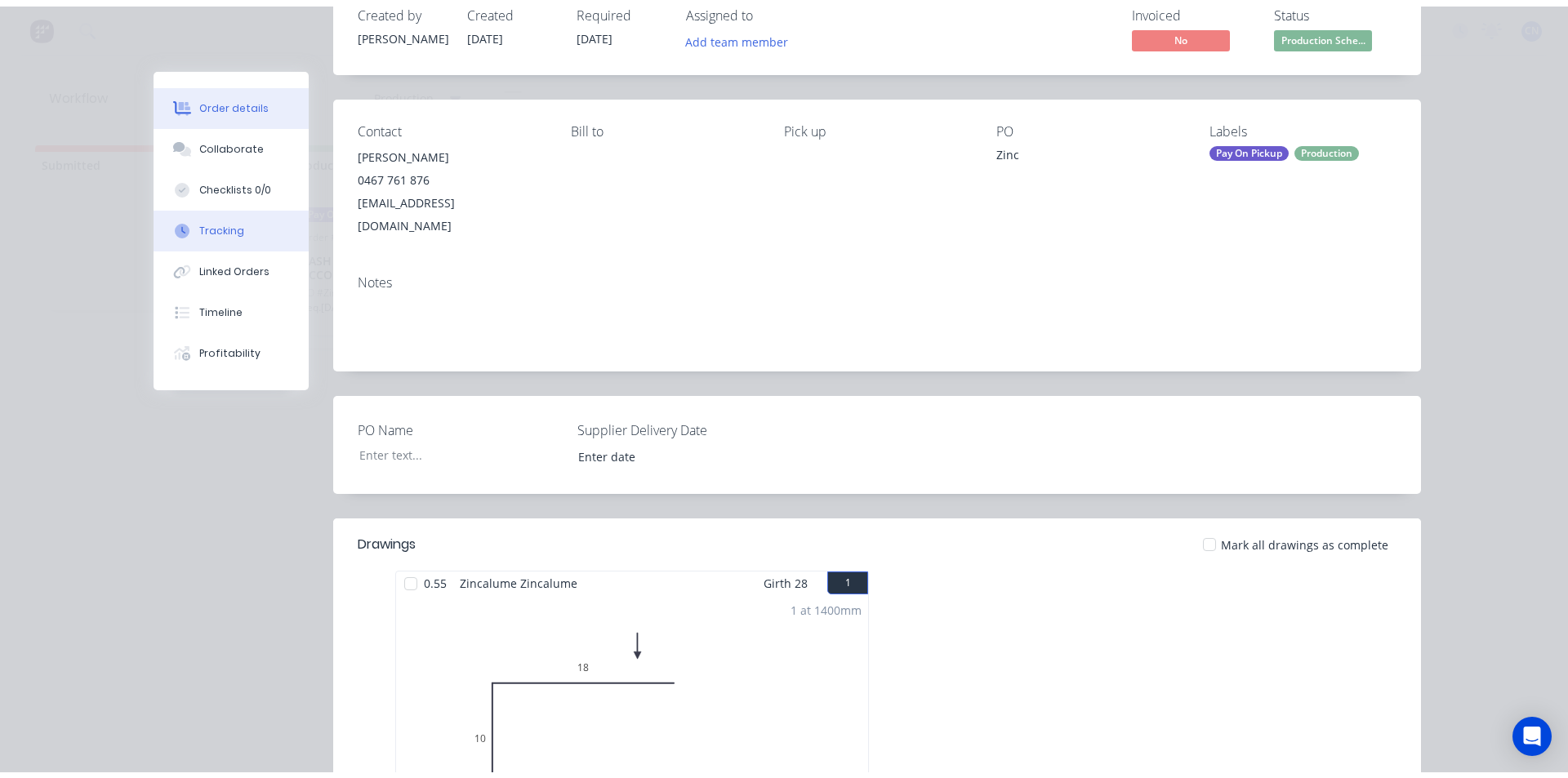
scroll to position [0, 0]
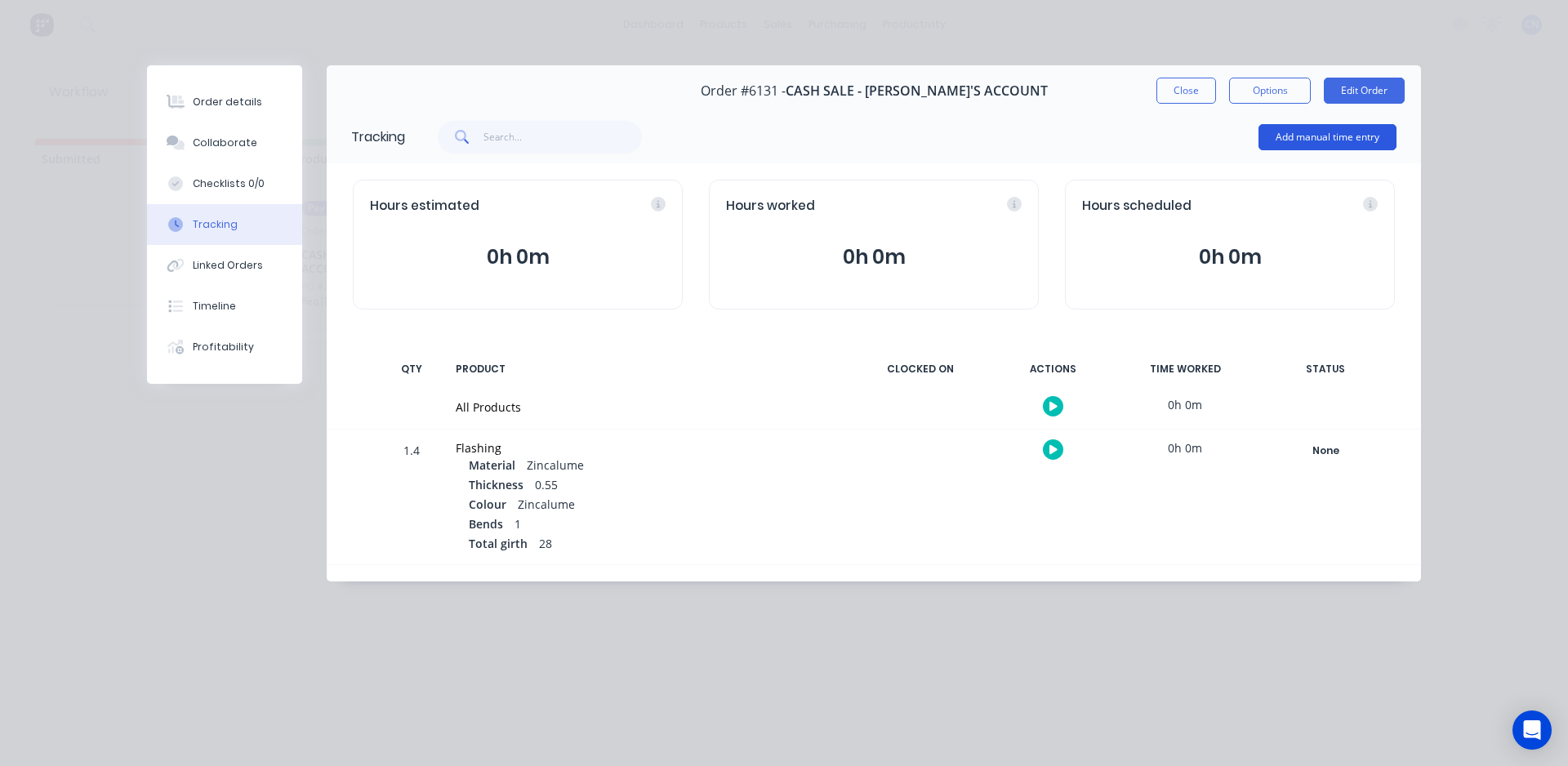
click at [1284, 145] on button "Add manual time entry" at bounding box center [1327, 137] width 138 height 26
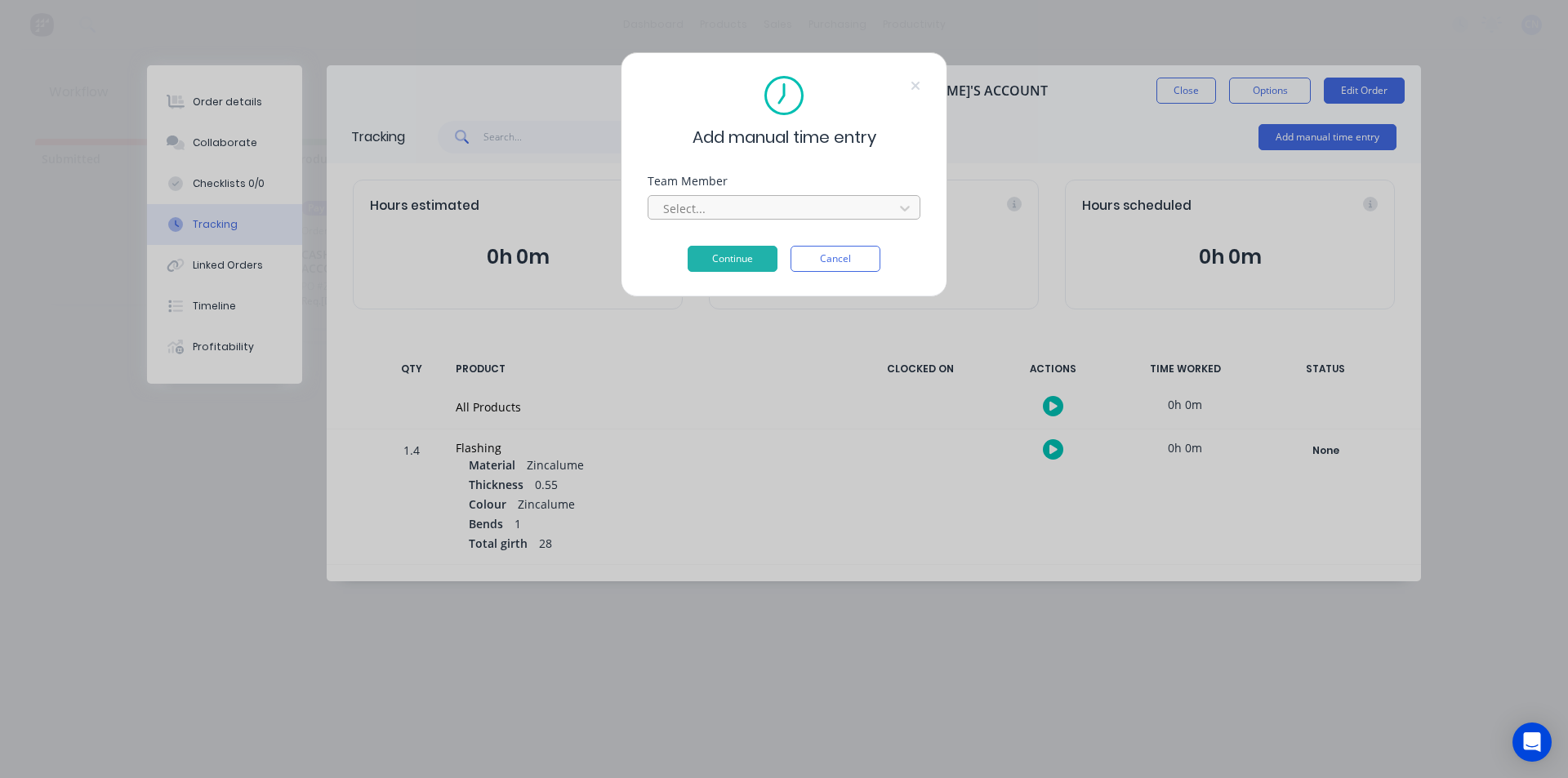
click at [732, 203] on div at bounding box center [774, 208] width 223 height 21
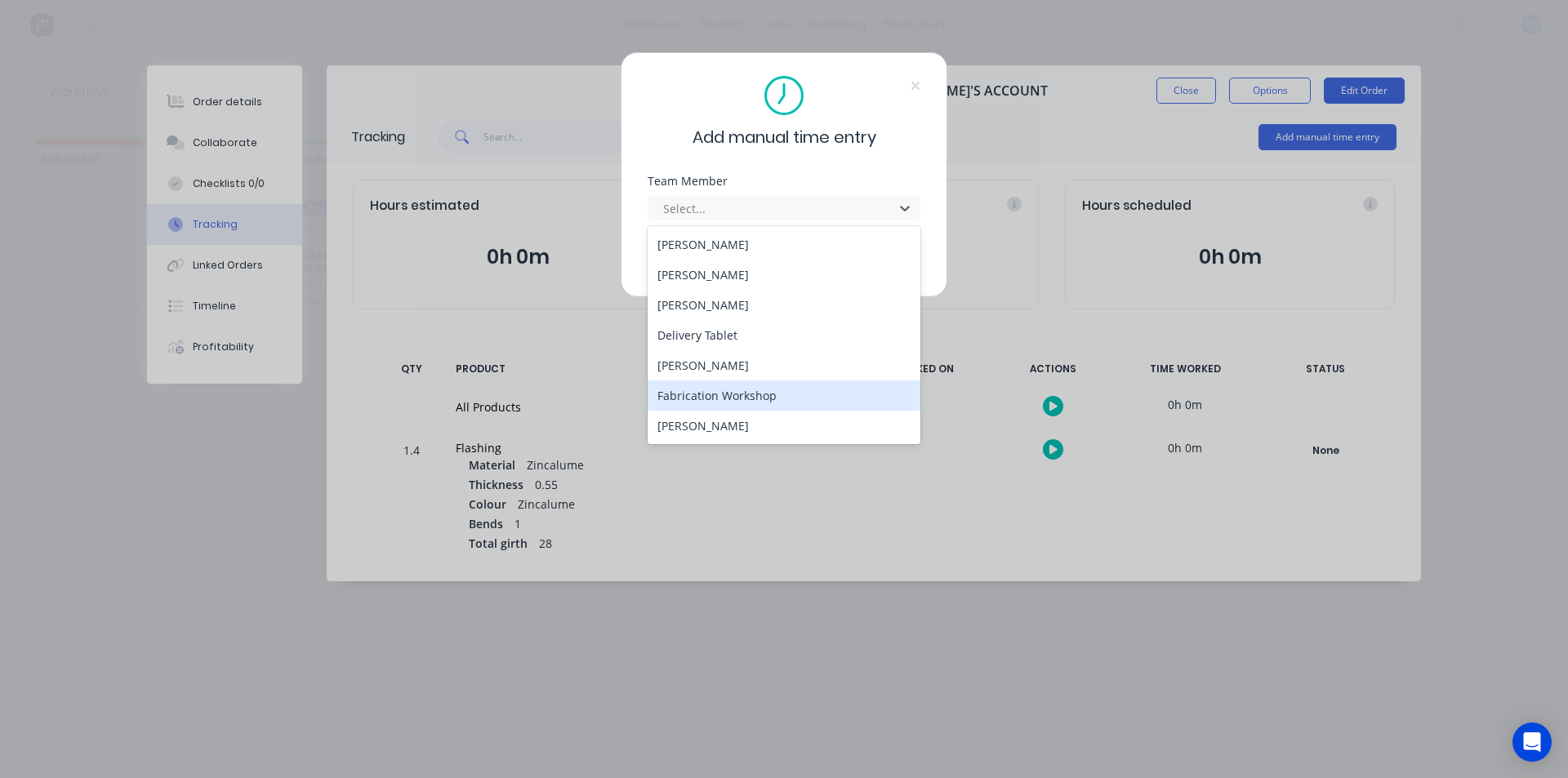
drag, startPoint x: 692, startPoint y: 405, endPoint x: 689, endPoint y: 320, distance: 85.1
click at [692, 403] on div "Fabrication Workshop" at bounding box center [784, 396] width 273 height 31
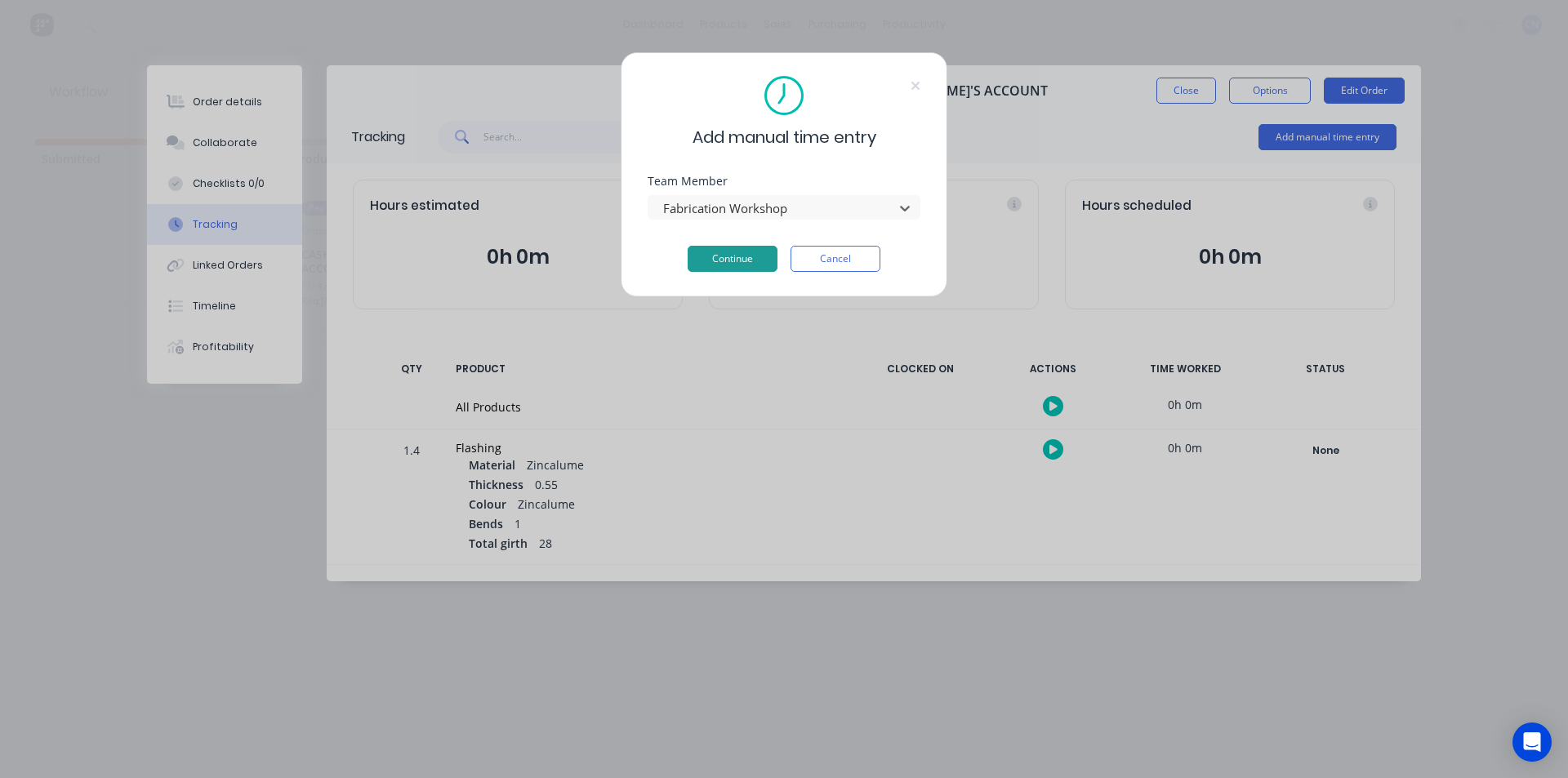
click at [707, 249] on button "Continue" at bounding box center [733, 258] width 90 height 26
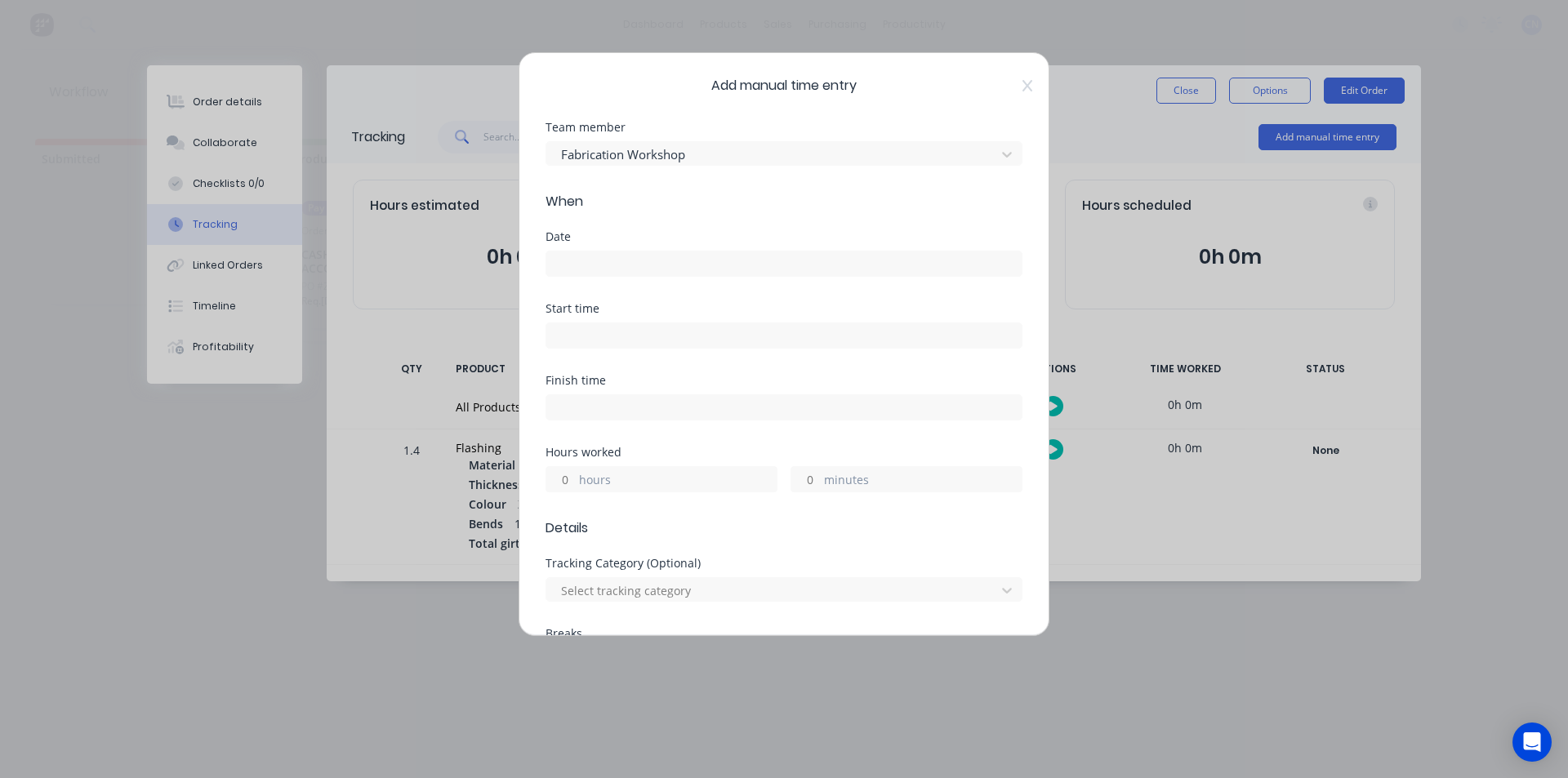
click at [670, 260] on input at bounding box center [784, 263] width 476 height 24
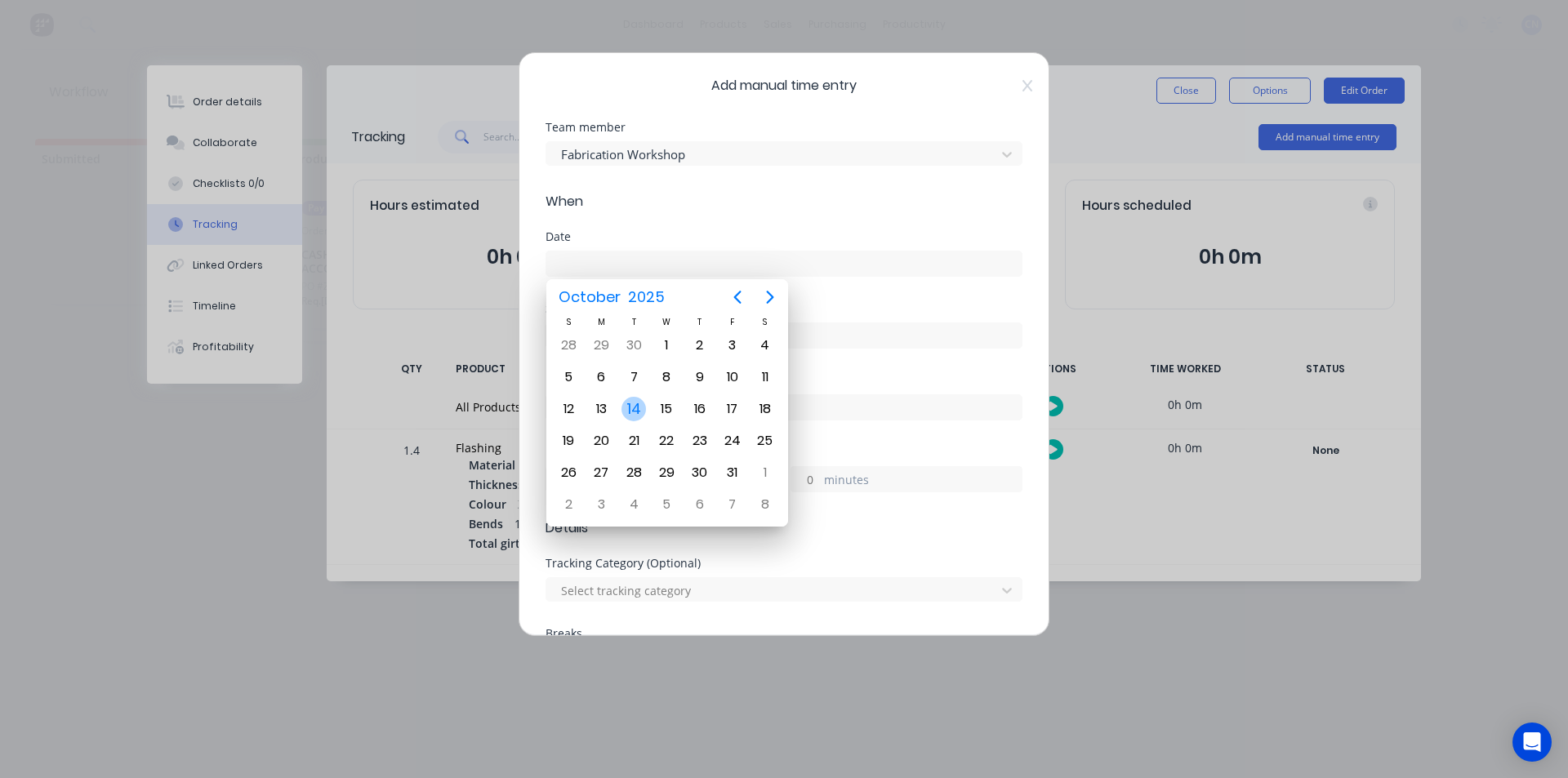
click at [644, 414] on div "14" at bounding box center [633, 409] width 24 height 24
type input "[DATE]"
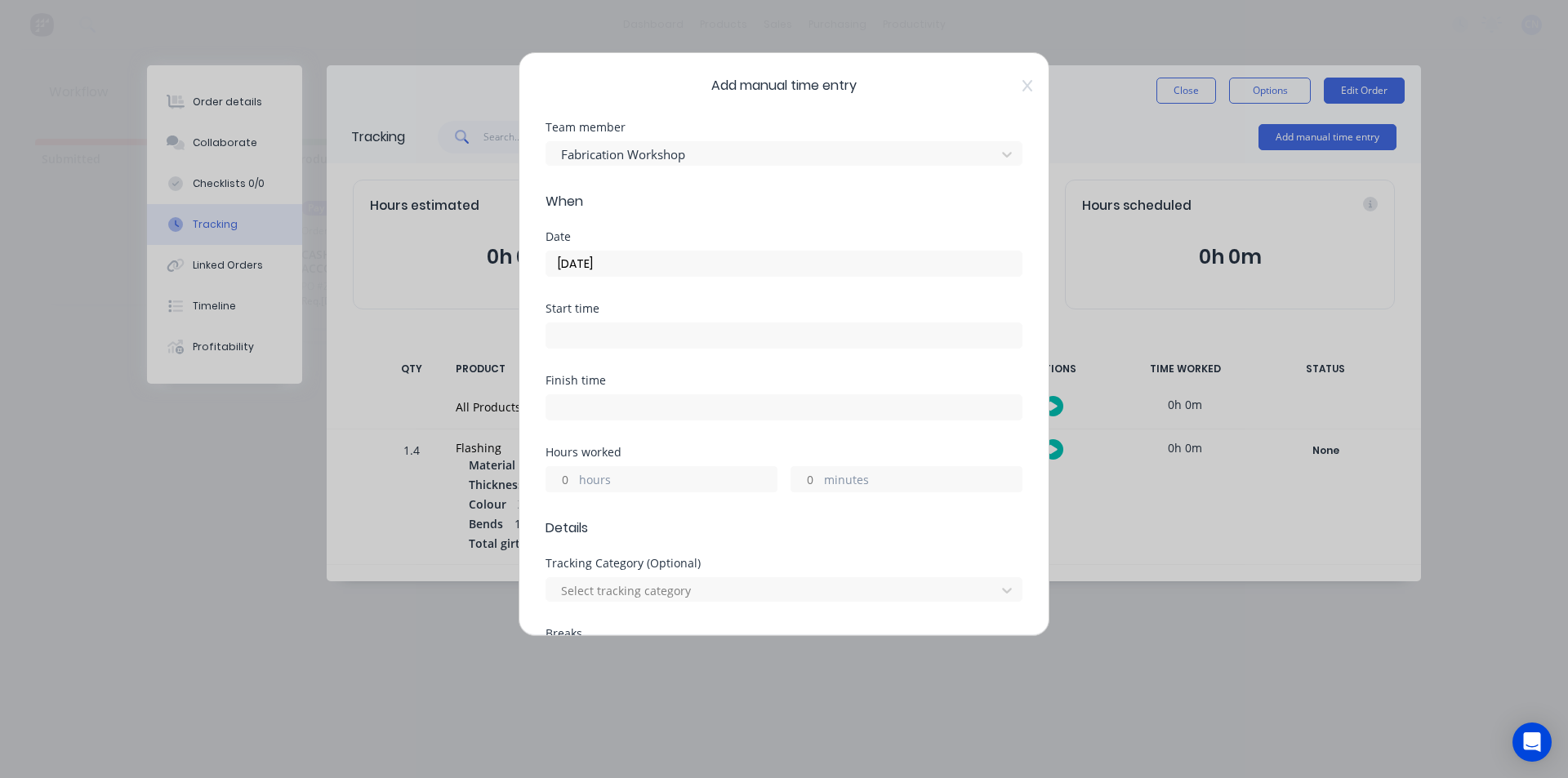
click at [630, 341] on input at bounding box center [784, 335] width 476 height 24
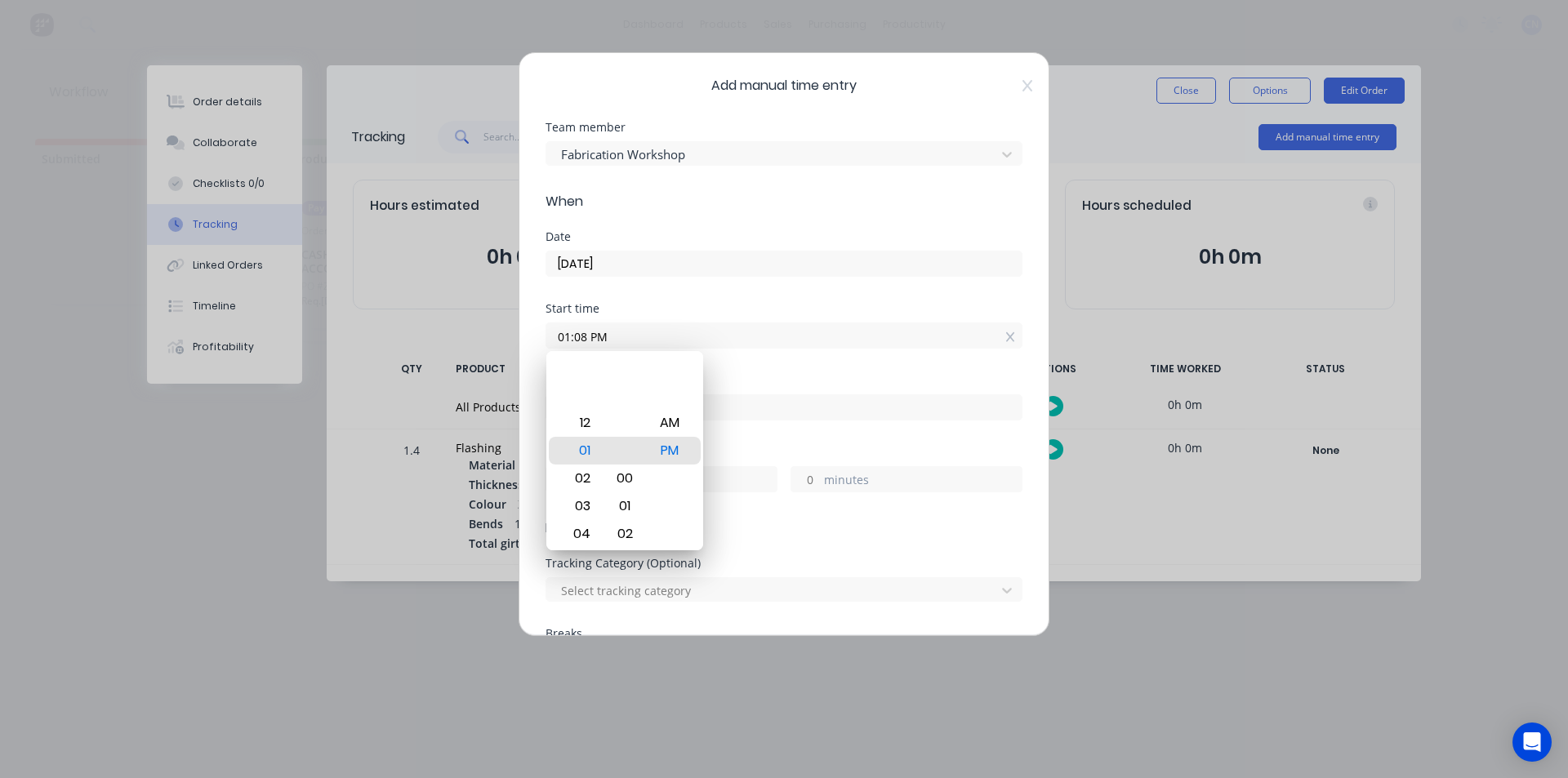
drag, startPoint x: 629, startPoint y: 415, endPoint x: 637, endPoint y: 756, distance: 341.1
click at [637, 680] on body "dashboard products sales purchasing productivity dashboard products Product Cat…" at bounding box center [784, 339] width 1568 height 680
type input "01:00 PM"
click at [785, 331] on input "01:00 PM" at bounding box center [784, 335] width 476 height 24
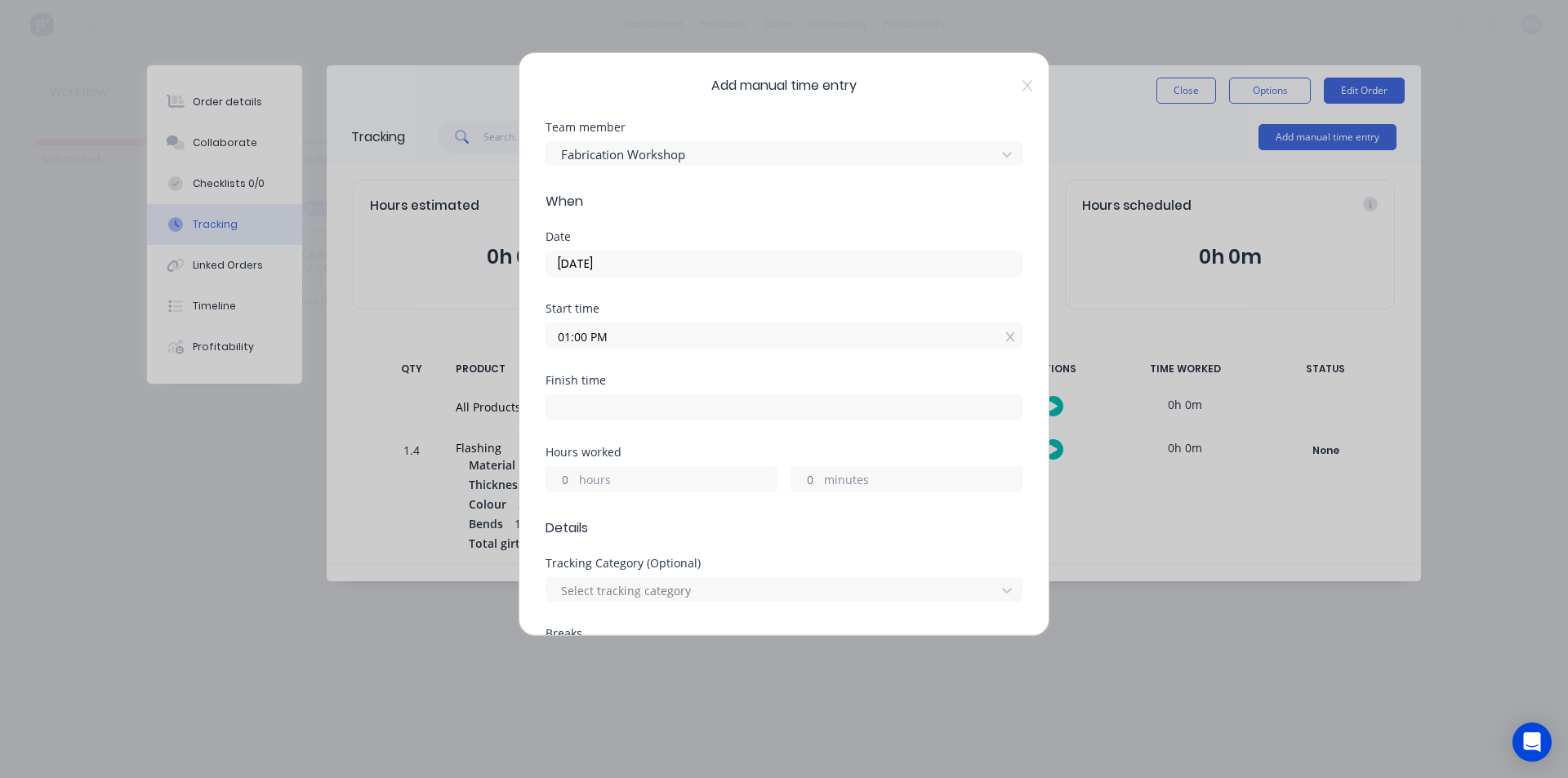
click at [606, 408] on input at bounding box center [784, 407] width 476 height 24
type input "01:08 PM"
type input "0"
type input "8"
drag, startPoint x: 820, startPoint y: 346, endPoint x: 784, endPoint y: 464, distance: 123.4
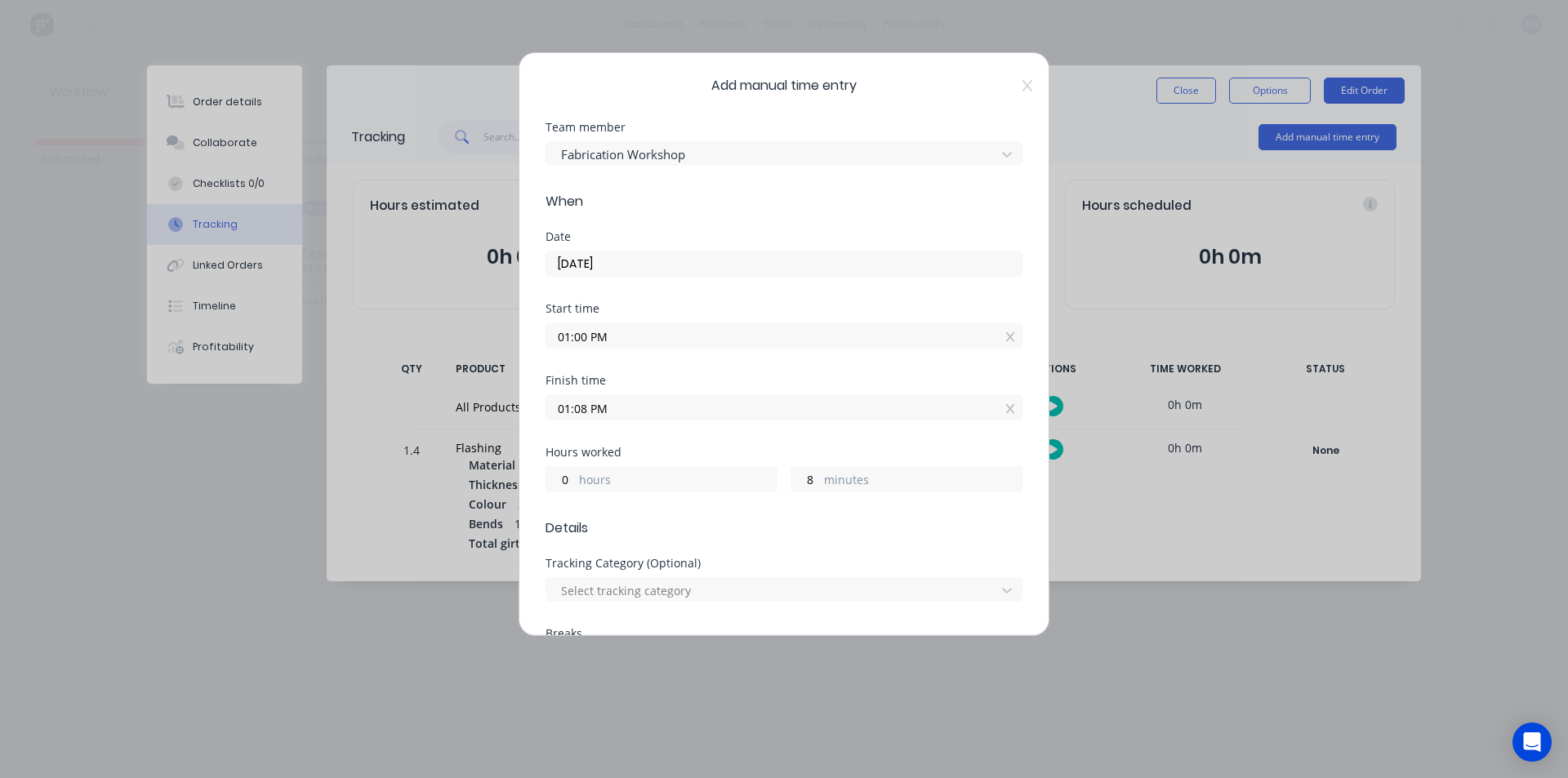
click at [820, 341] on input "01:00 PM" at bounding box center [784, 335] width 476 height 24
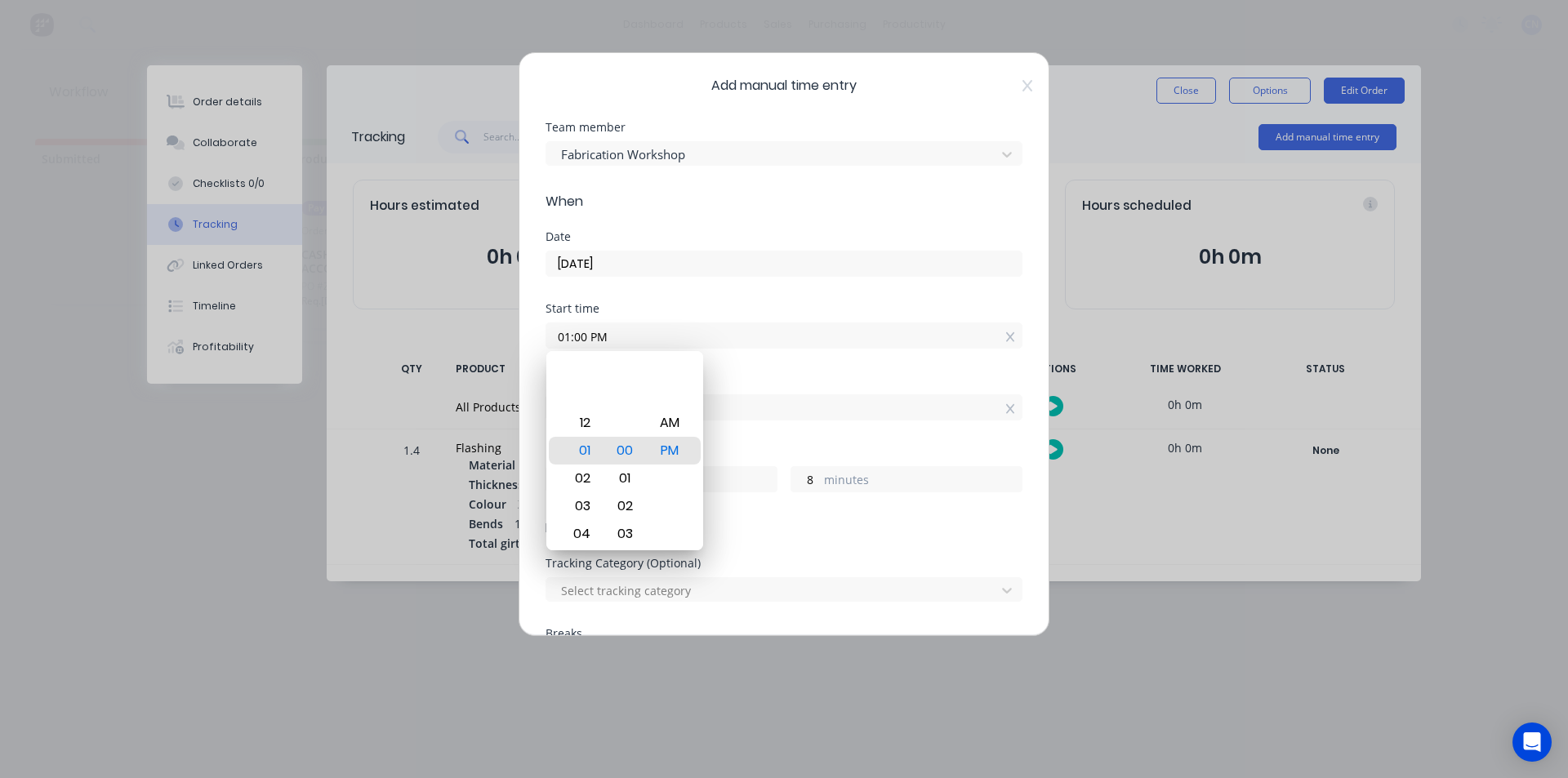
click at [815, 538] on span "Details" at bounding box center [784, 529] width 477 height 20
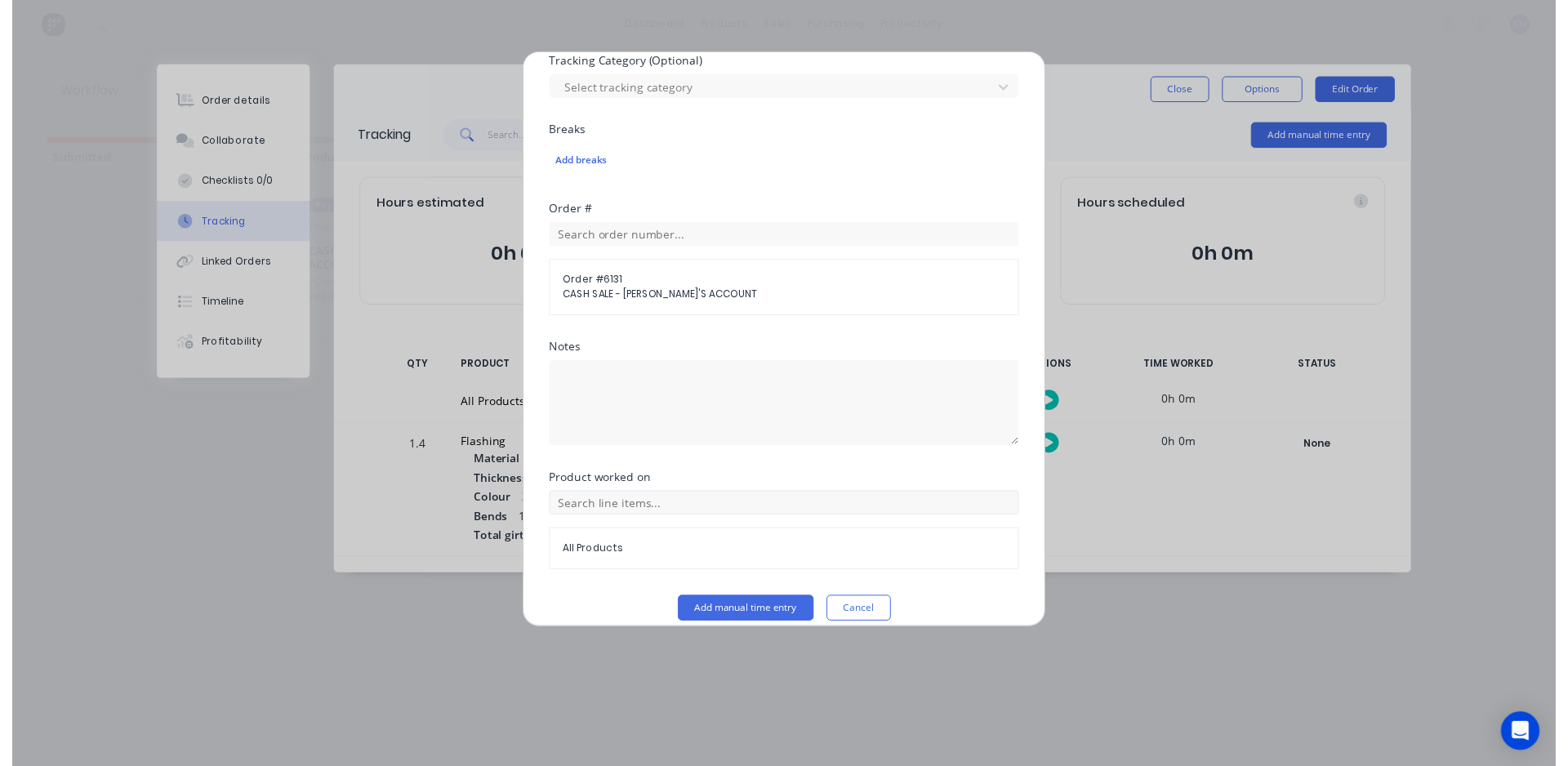
scroll to position [520, 0]
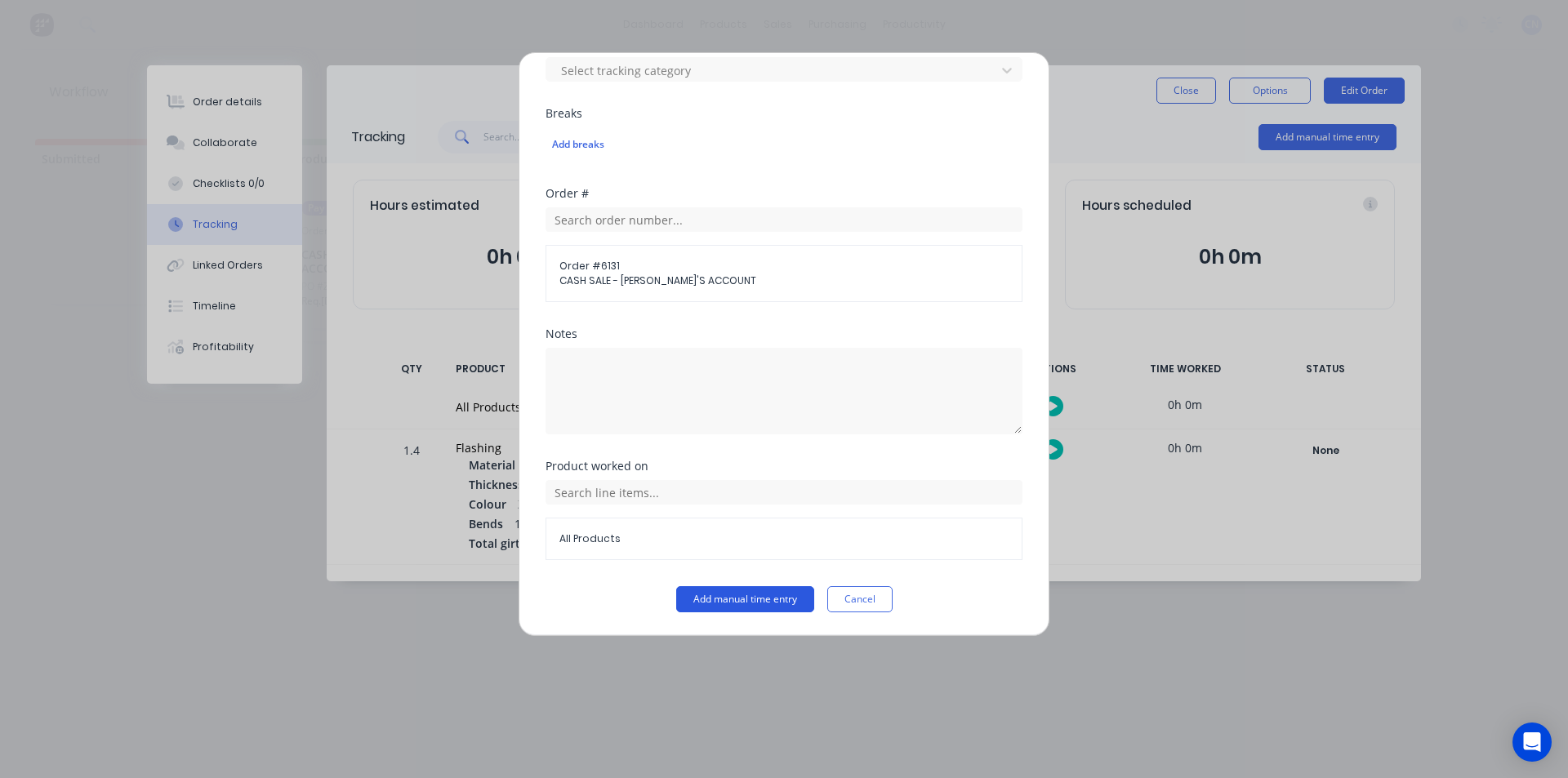
click at [719, 608] on button "Add manual time entry" at bounding box center [745, 599] width 138 height 26
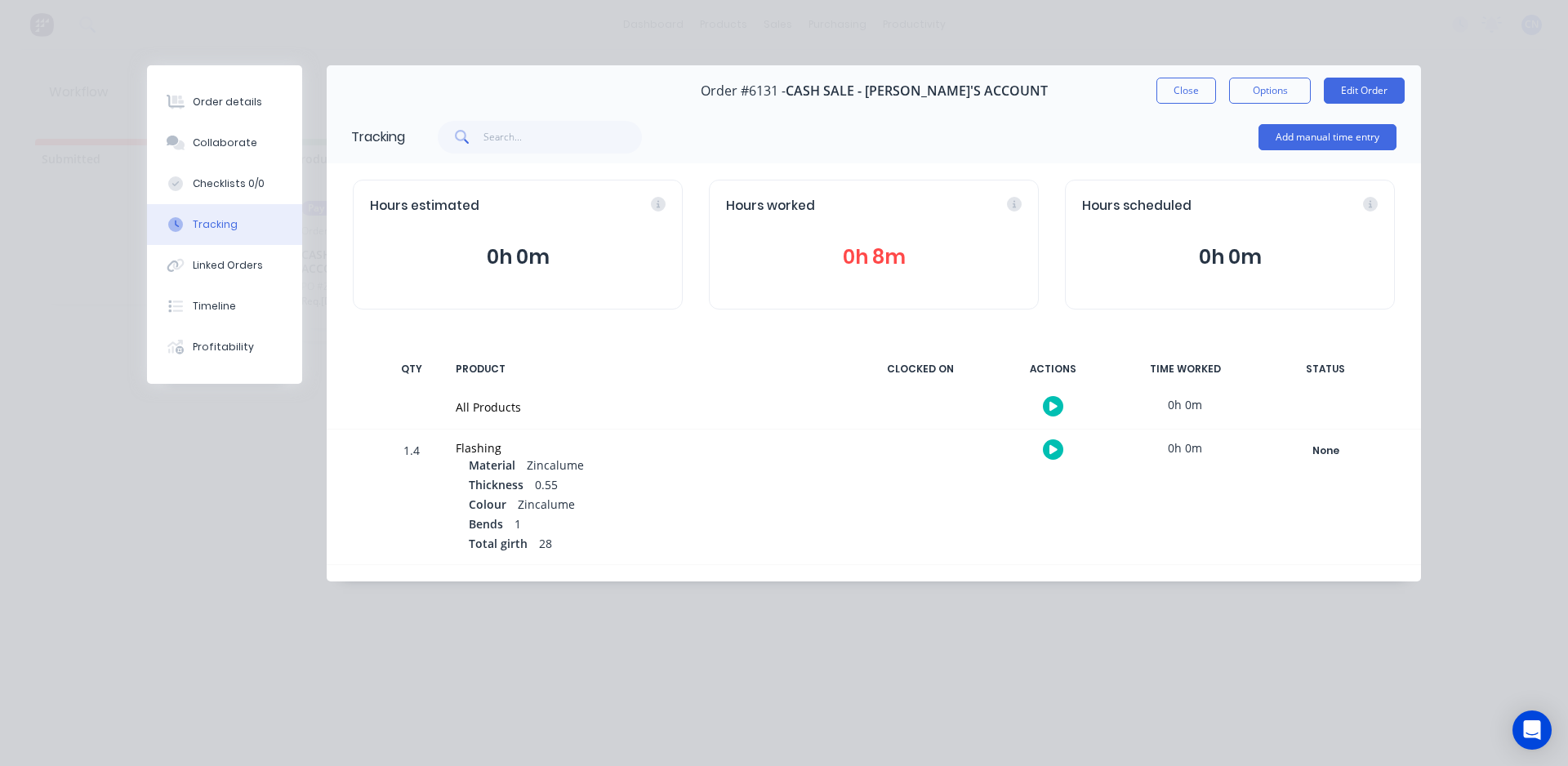
click at [1189, 94] on button "Close" at bounding box center [1186, 90] width 59 height 26
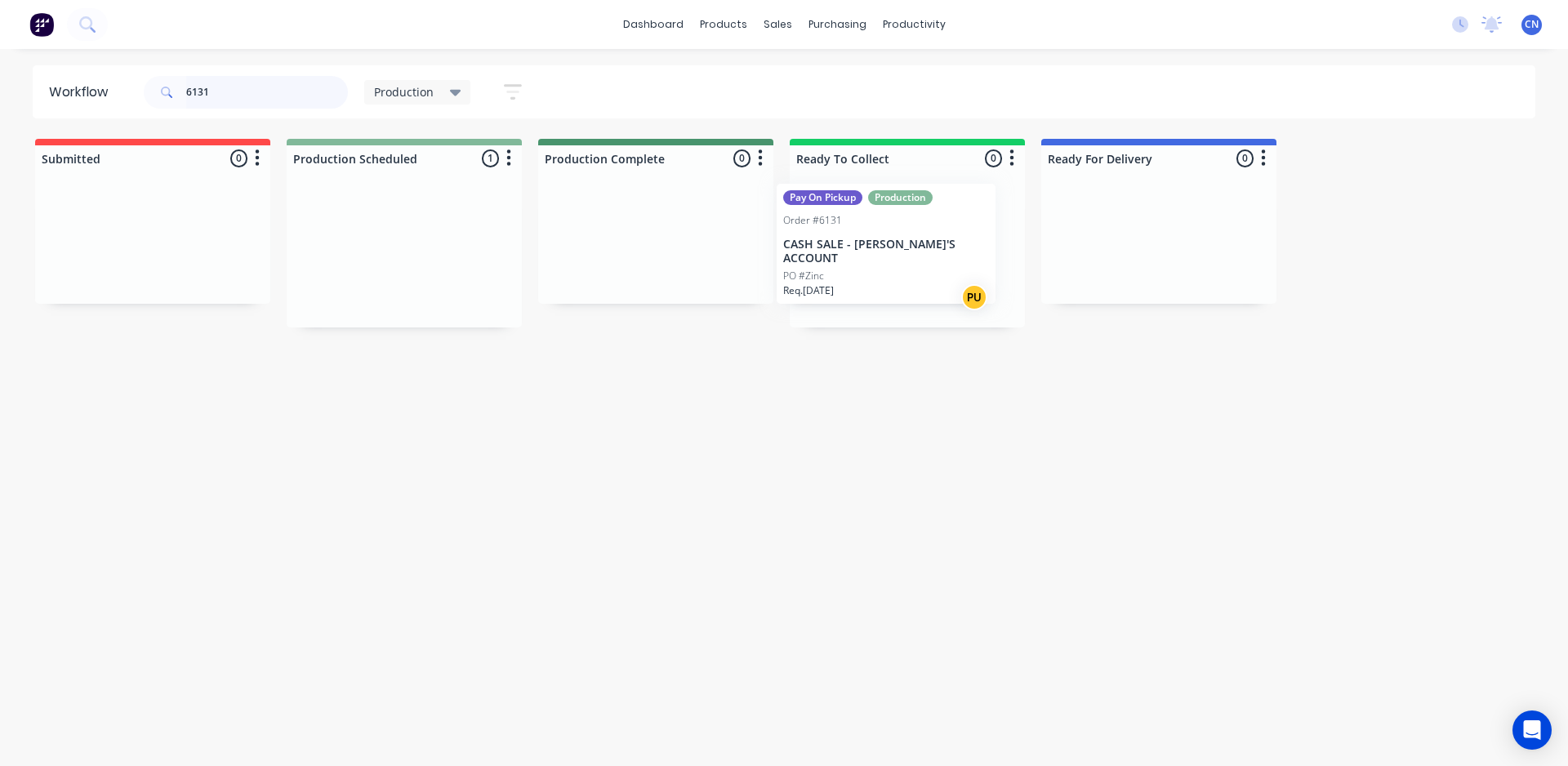
drag, startPoint x: 401, startPoint y: 289, endPoint x: 909, endPoint y: 274, distance: 508.2
click at [909, 275] on div "Submitted 0 Summaries Total order value Invoiced to date To be invoiced Product…" at bounding box center [1230, 232] width 2487 height 188
drag, startPoint x: 260, startPoint y: 94, endPoint x: 0, endPoint y: 28, distance: 268.2
click at [0, 33] on div "dashboard products sales purchasing productivity dashboard products Product Cat…" at bounding box center [784, 334] width 1568 height 668
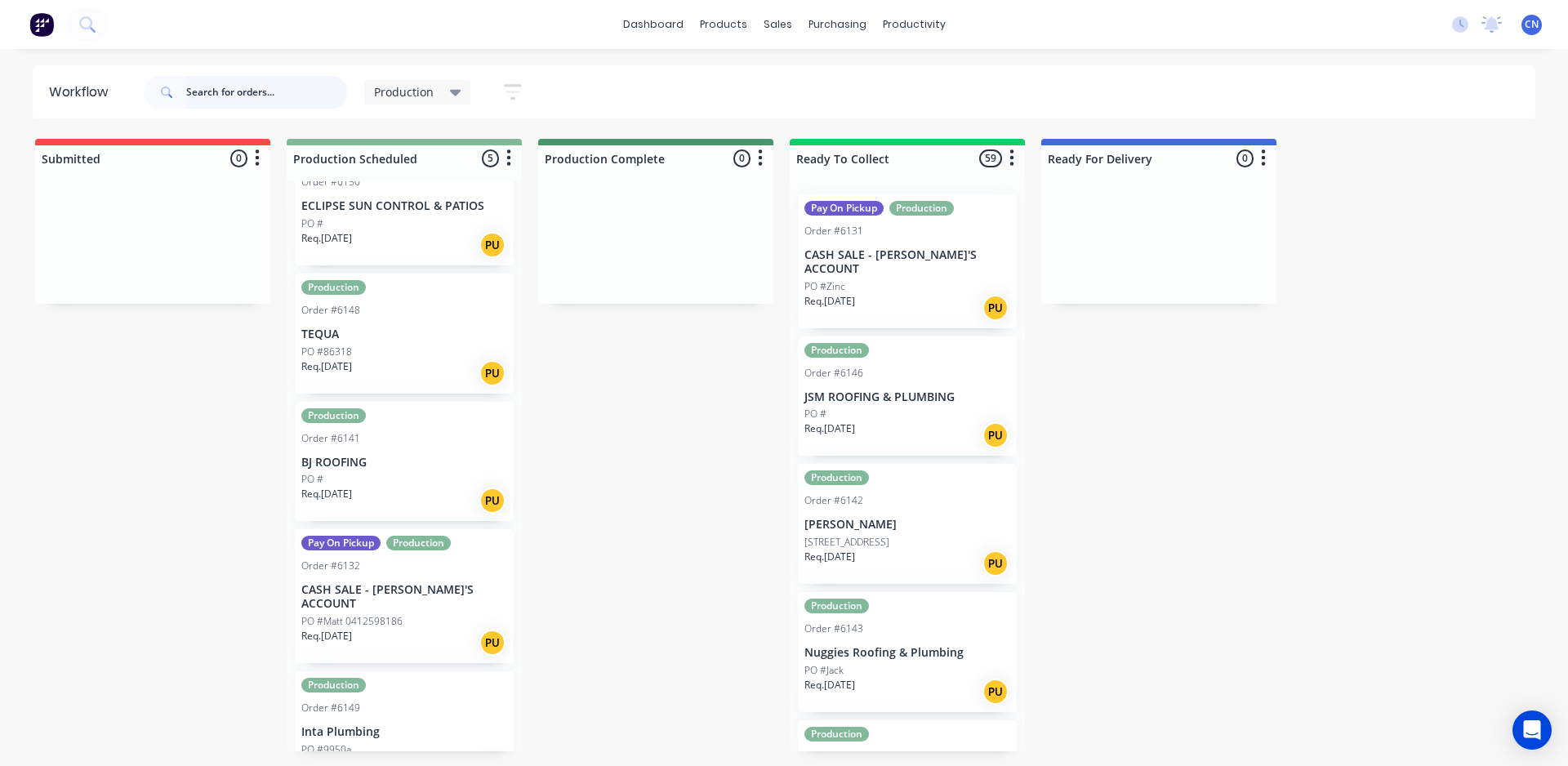
scroll to position [76, 0]
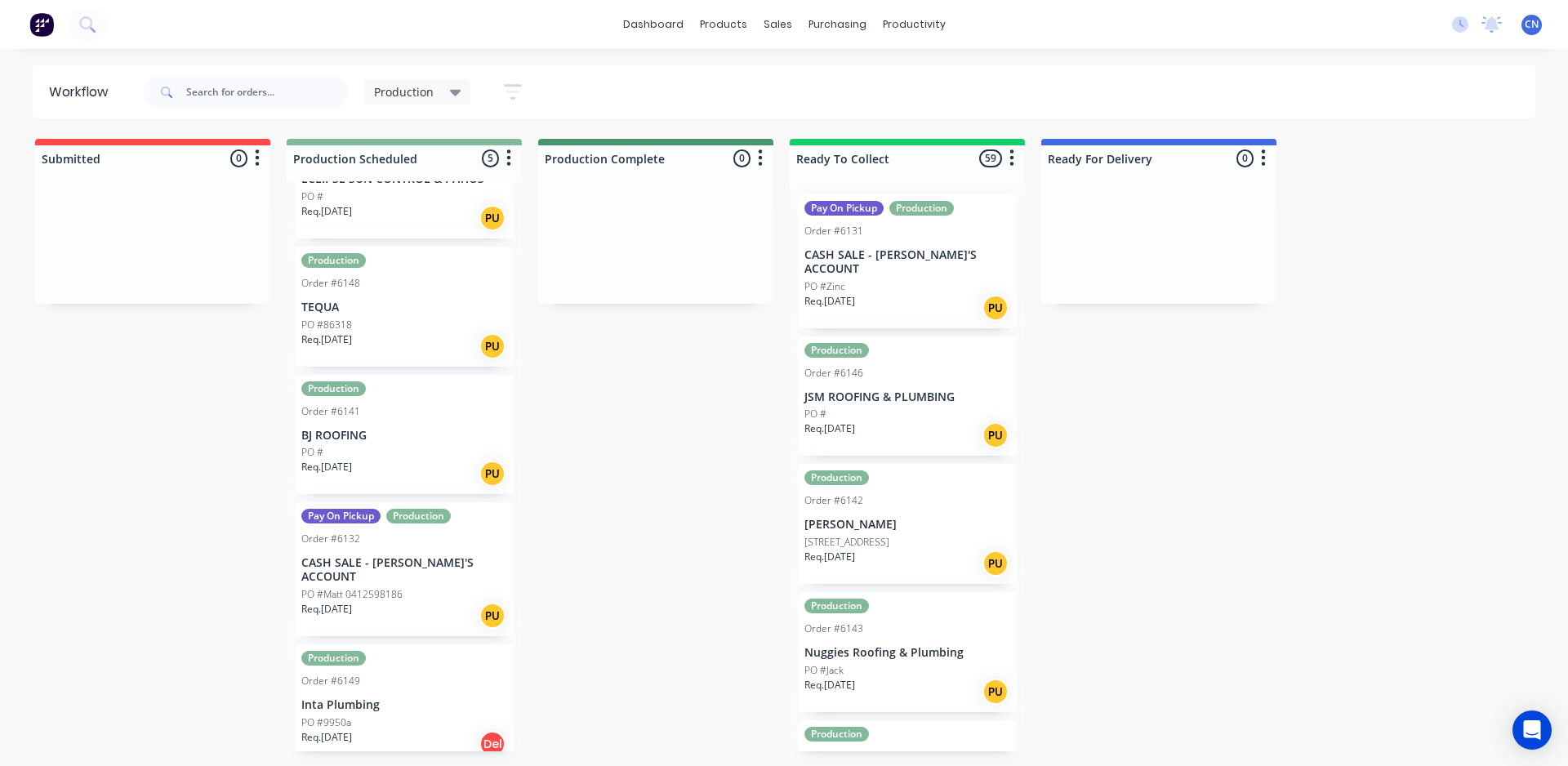
click at [397, 730] on div "Req. [DATE] Del" at bounding box center [404, 743] width 206 height 28
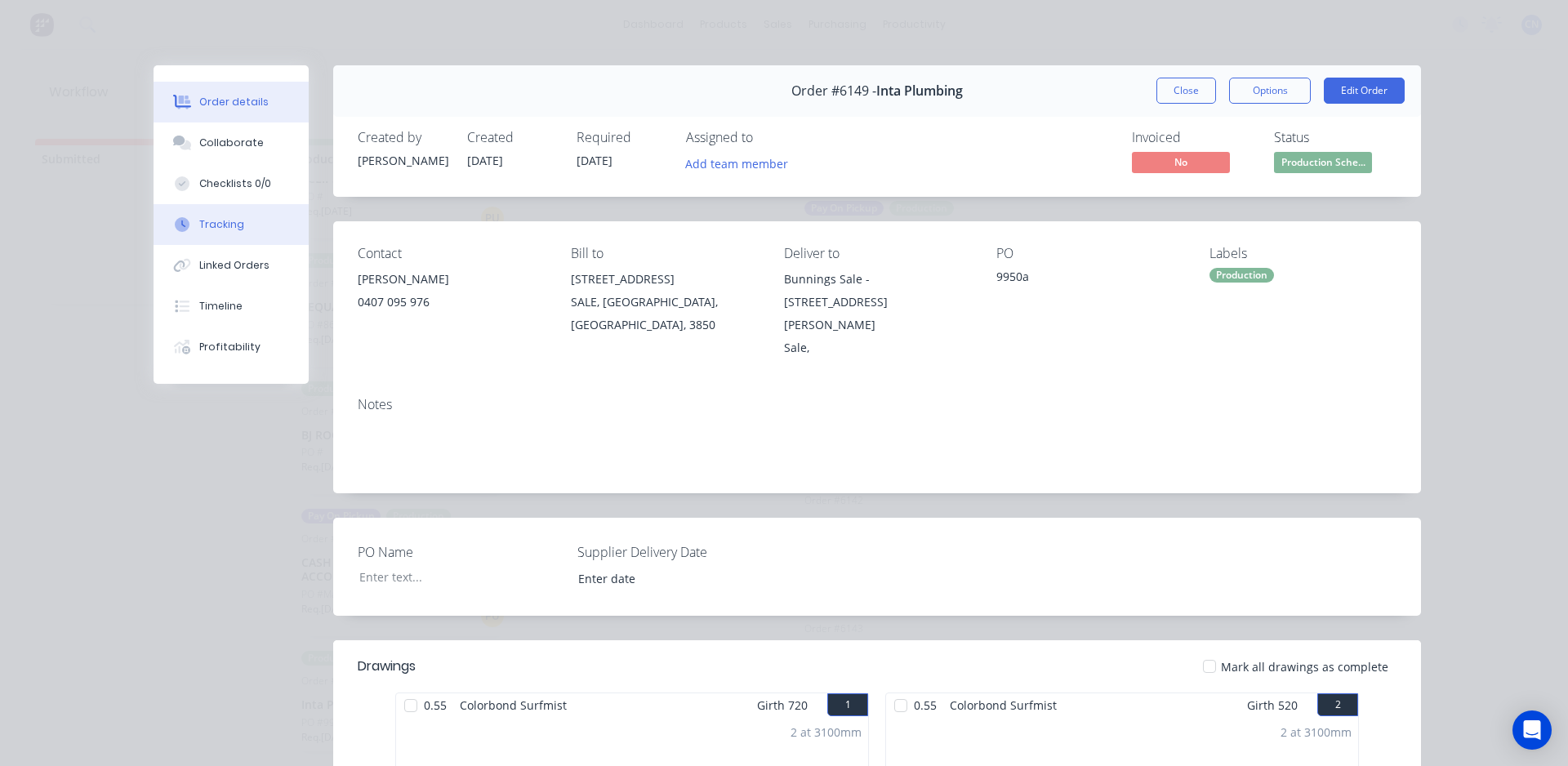
click at [216, 220] on div "Tracking" at bounding box center [222, 224] width 45 height 14
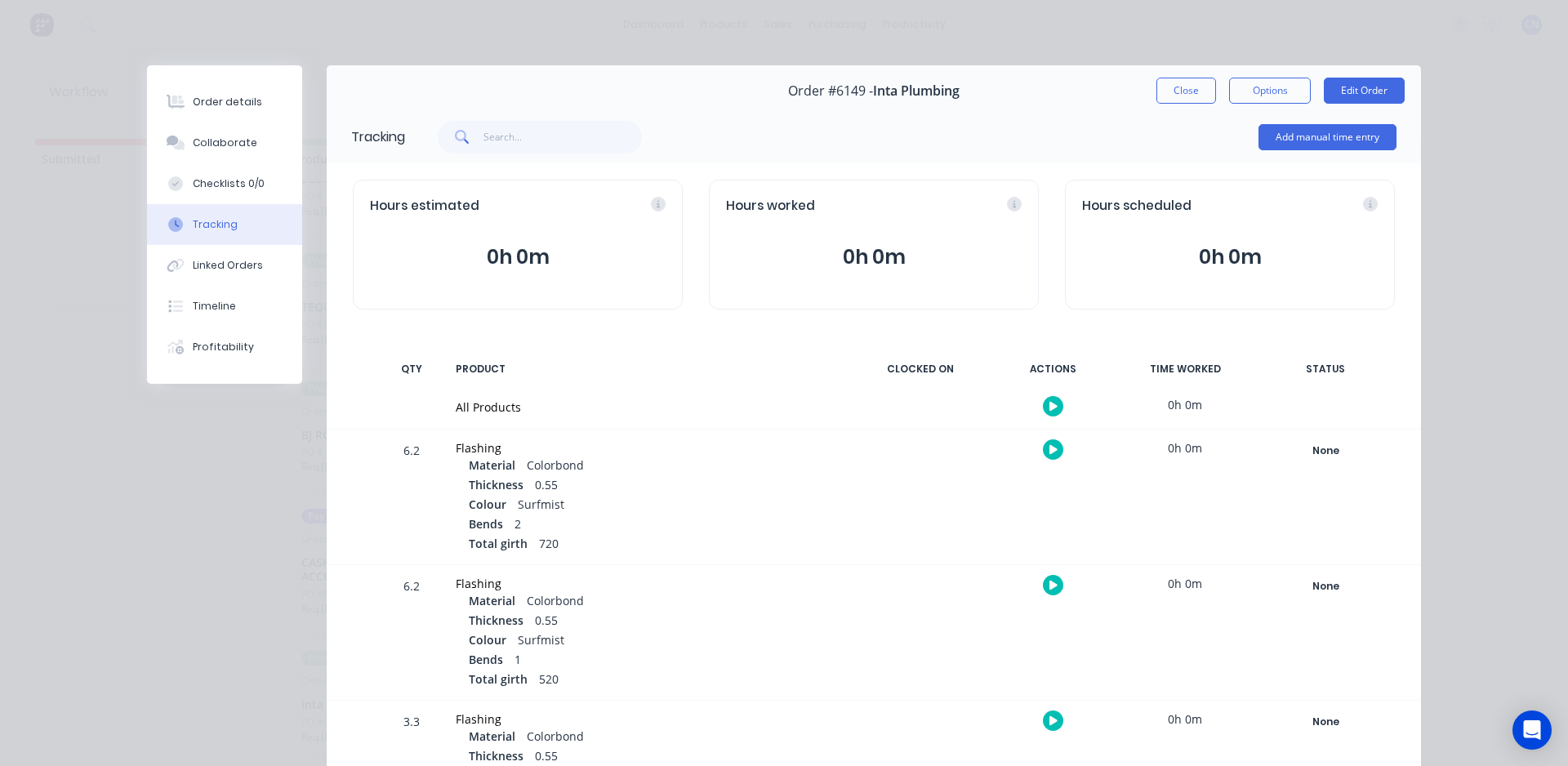
click at [1043, 406] on button "button" at bounding box center [1053, 406] width 21 height 21
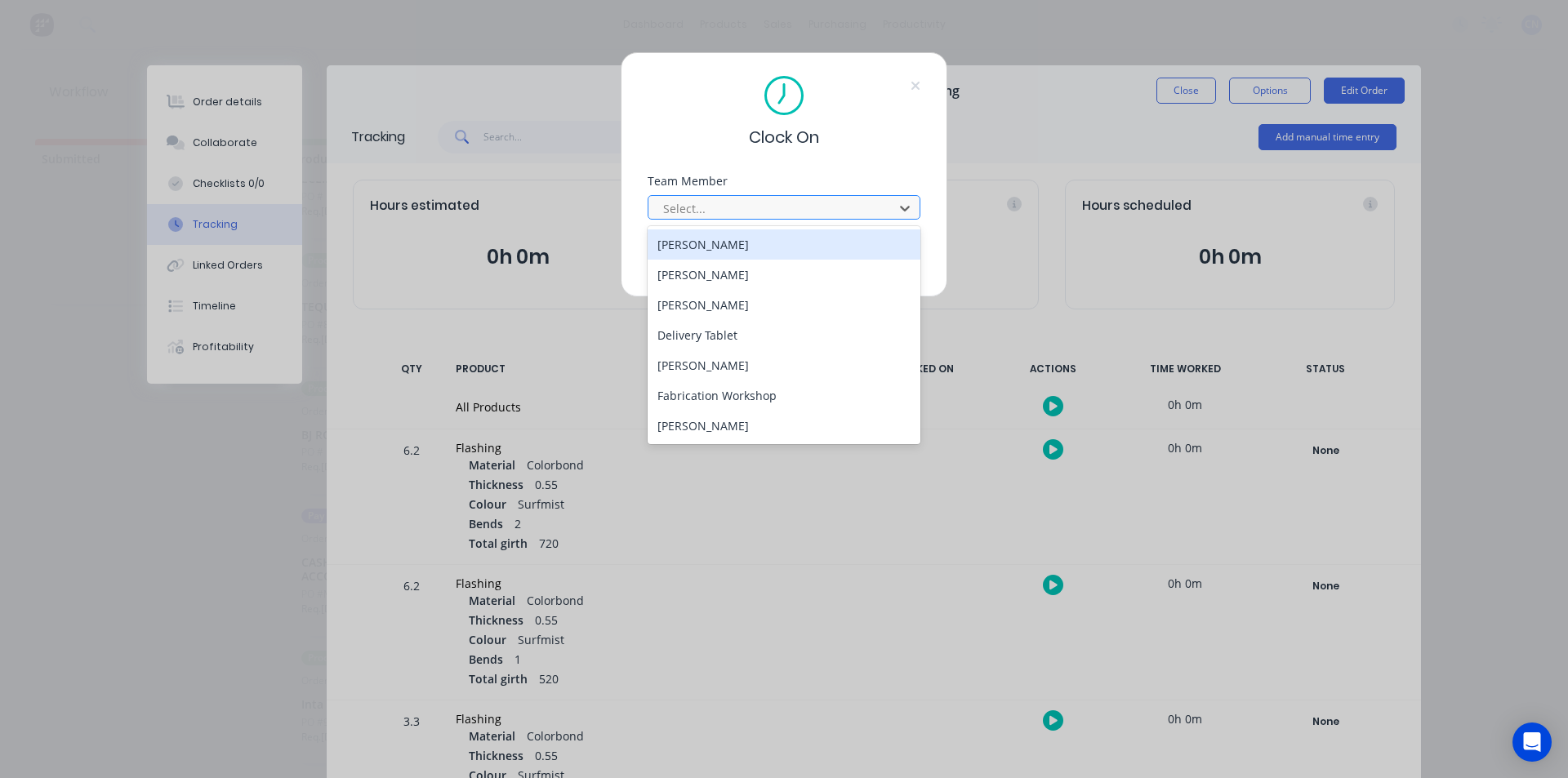
click at [774, 206] on div at bounding box center [774, 208] width 223 height 21
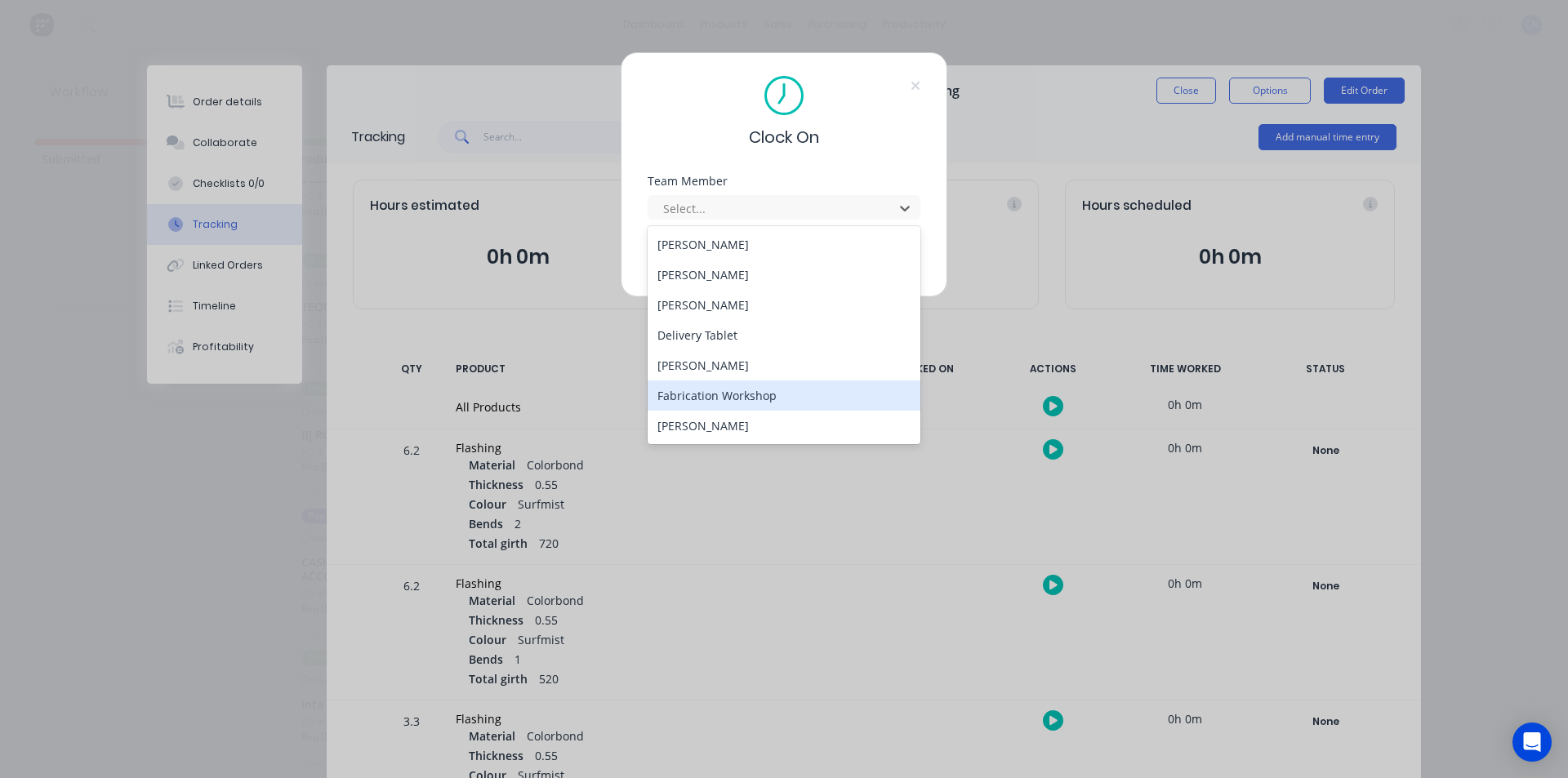
click at [762, 393] on div "Fabrication Workshop" at bounding box center [784, 396] width 273 height 31
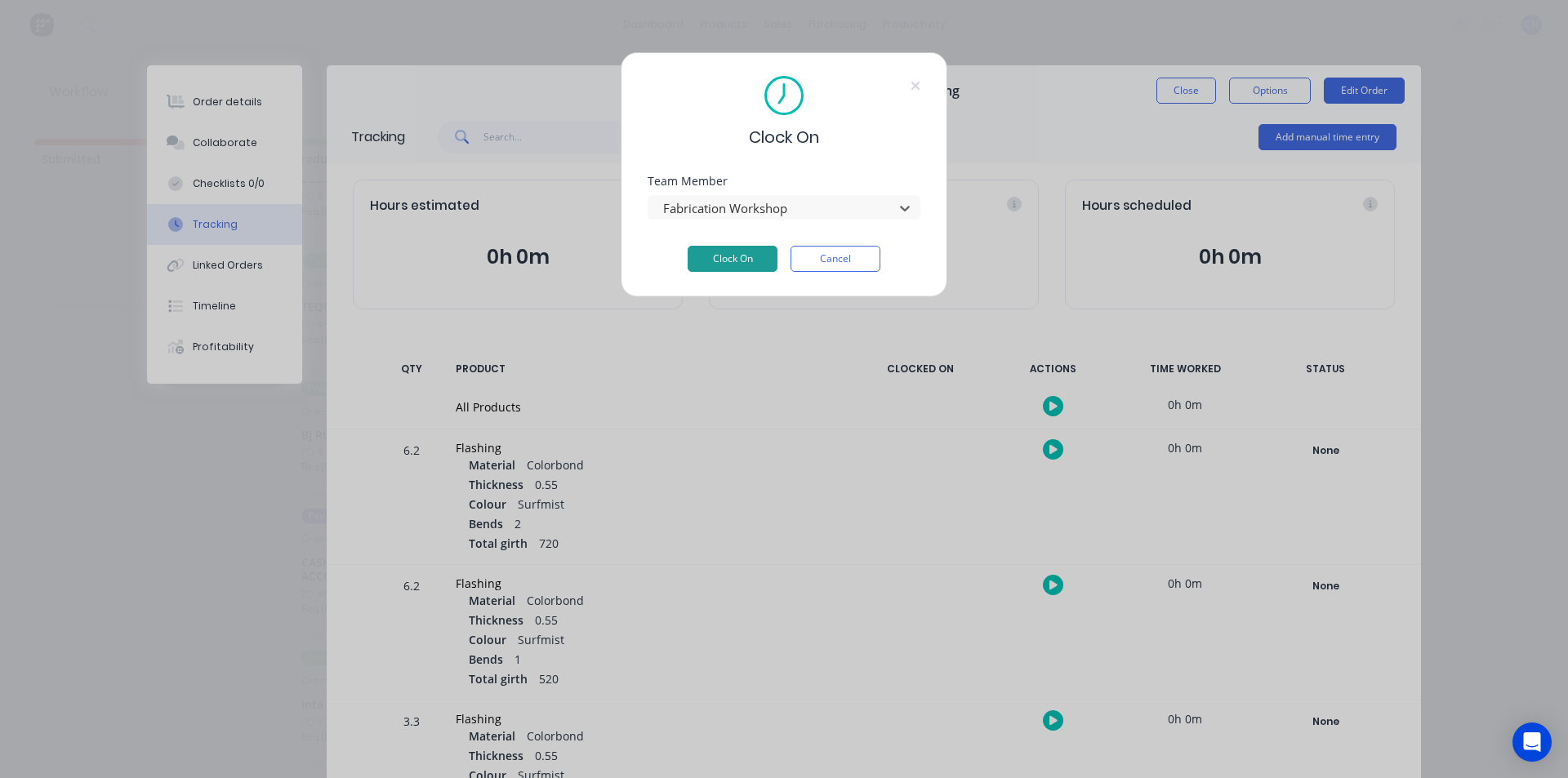
click at [754, 266] on button "Clock On" at bounding box center [733, 258] width 90 height 26
